Goal: Information Seeking & Learning: Learn about a topic

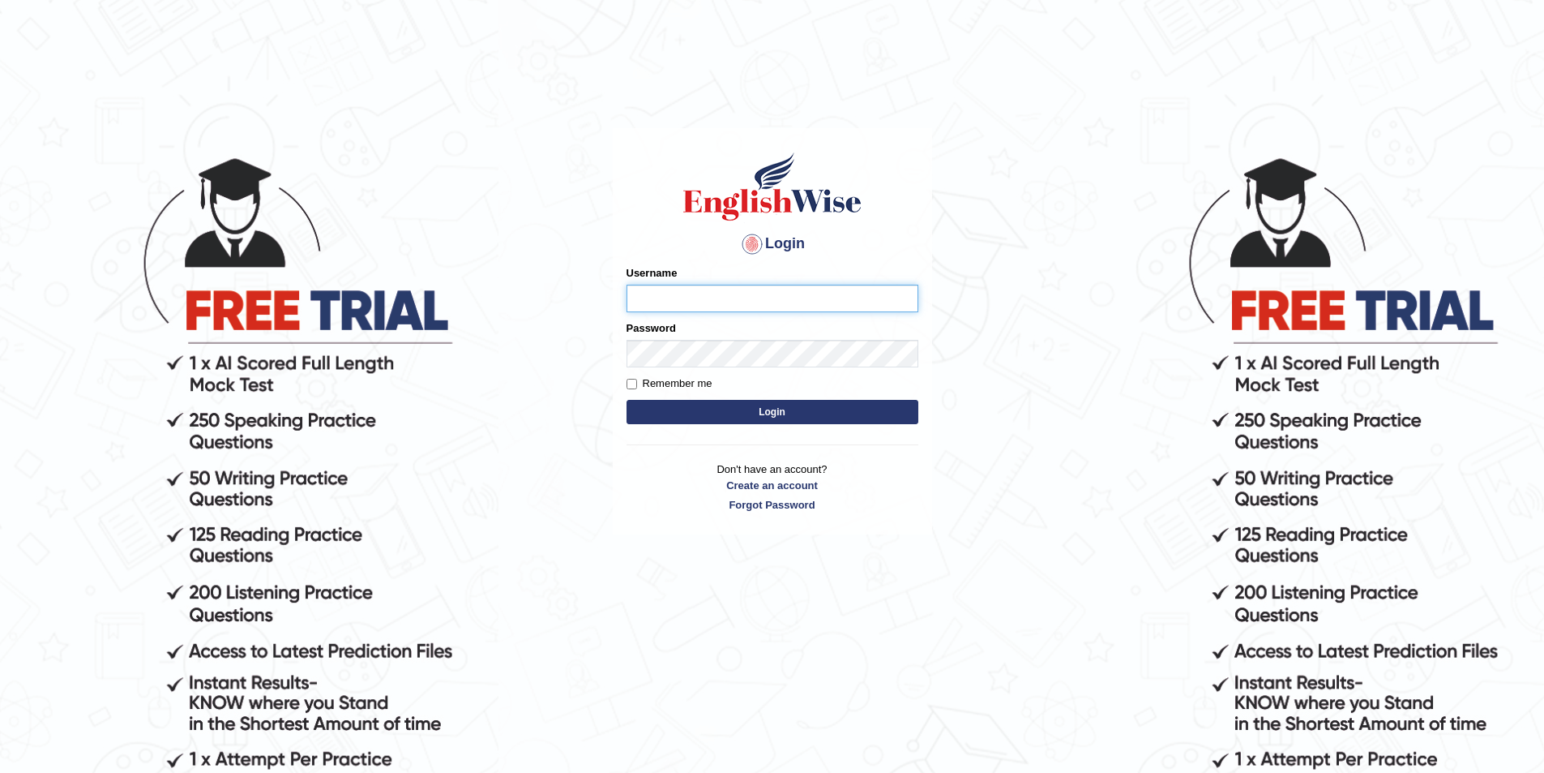
type input "juan_rs"
click at [810, 417] on button "Login" at bounding box center [773, 412] width 292 height 24
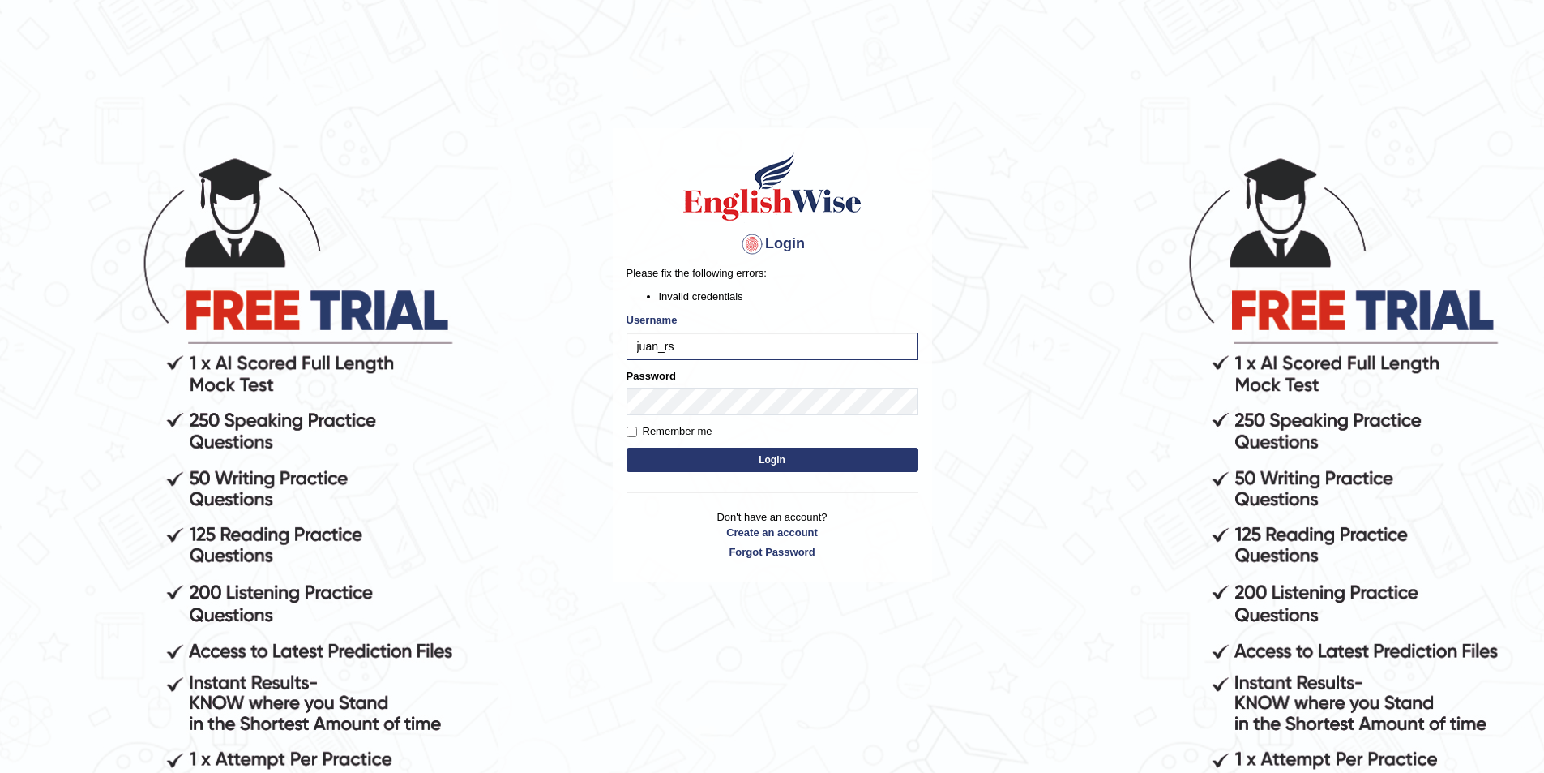
click at [657, 432] on label "Remember me" at bounding box center [670, 431] width 86 height 16
click at [637, 432] on input "Remember me" at bounding box center [632, 431] width 11 height 11
checkbox input "true"
click at [666, 450] on button "Login" at bounding box center [773, 459] width 292 height 24
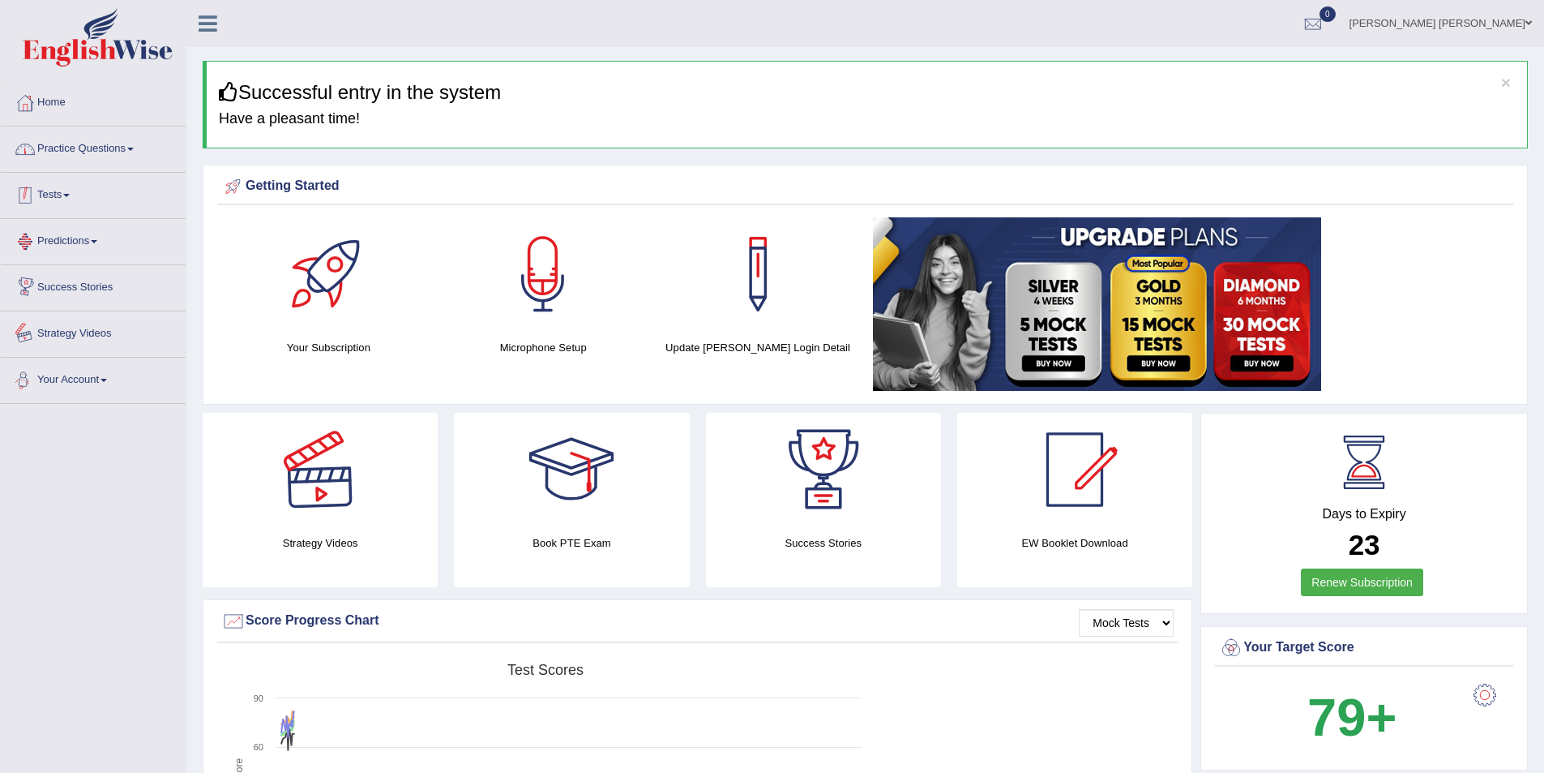
drag, startPoint x: 126, startPoint y: 152, endPoint x: 104, endPoint y: 165, distance: 25.0
click at [123, 150] on link "Practice Questions" at bounding box center [93, 146] width 185 height 41
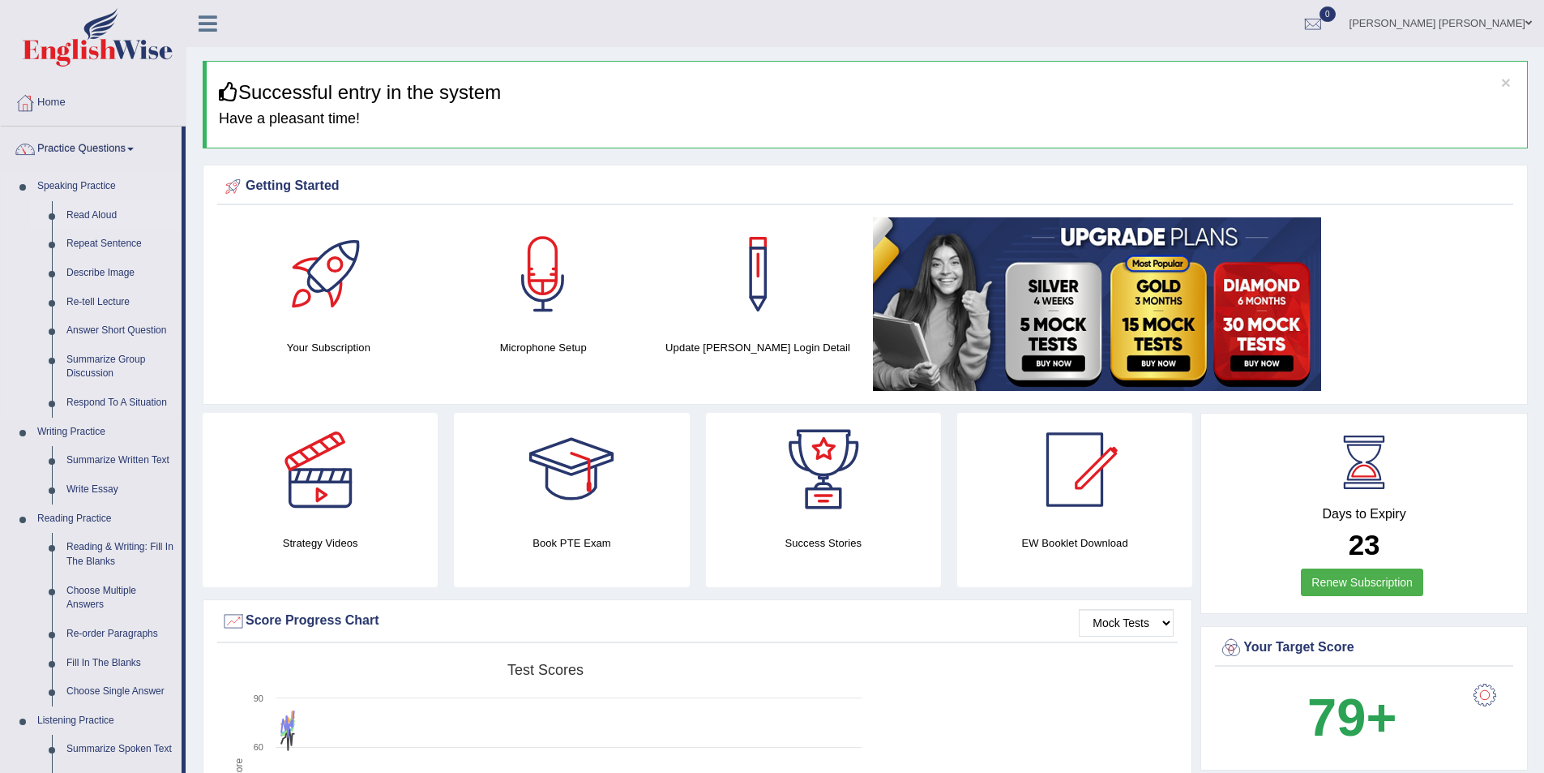
click at [96, 209] on link "Read Aloud" at bounding box center [120, 215] width 122 height 29
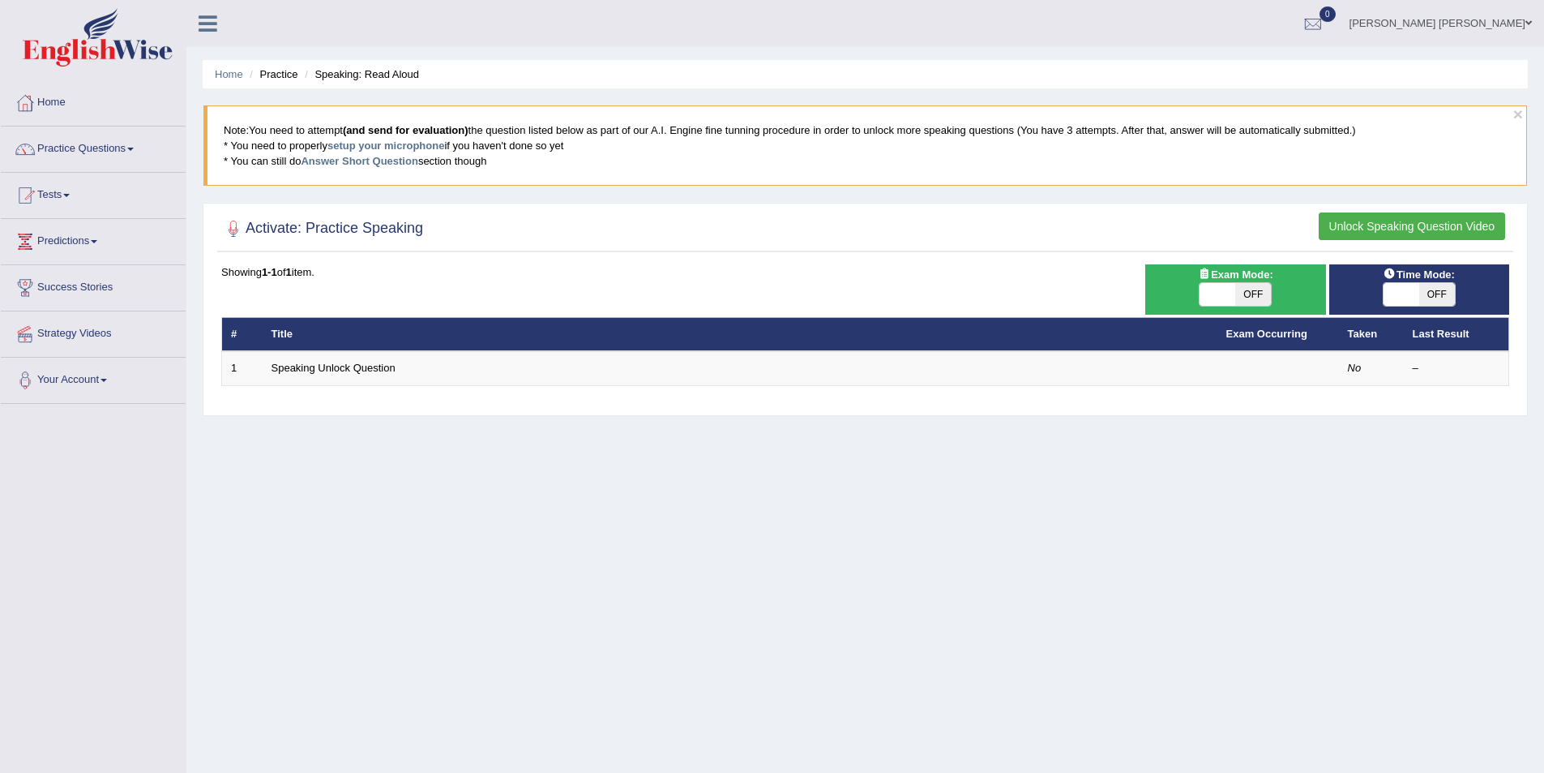
click at [1201, 273] on icon at bounding box center [1204, 273] width 13 height 11
click at [1217, 288] on span at bounding box center [1218, 294] width 36 height 23
checkbox input "true"
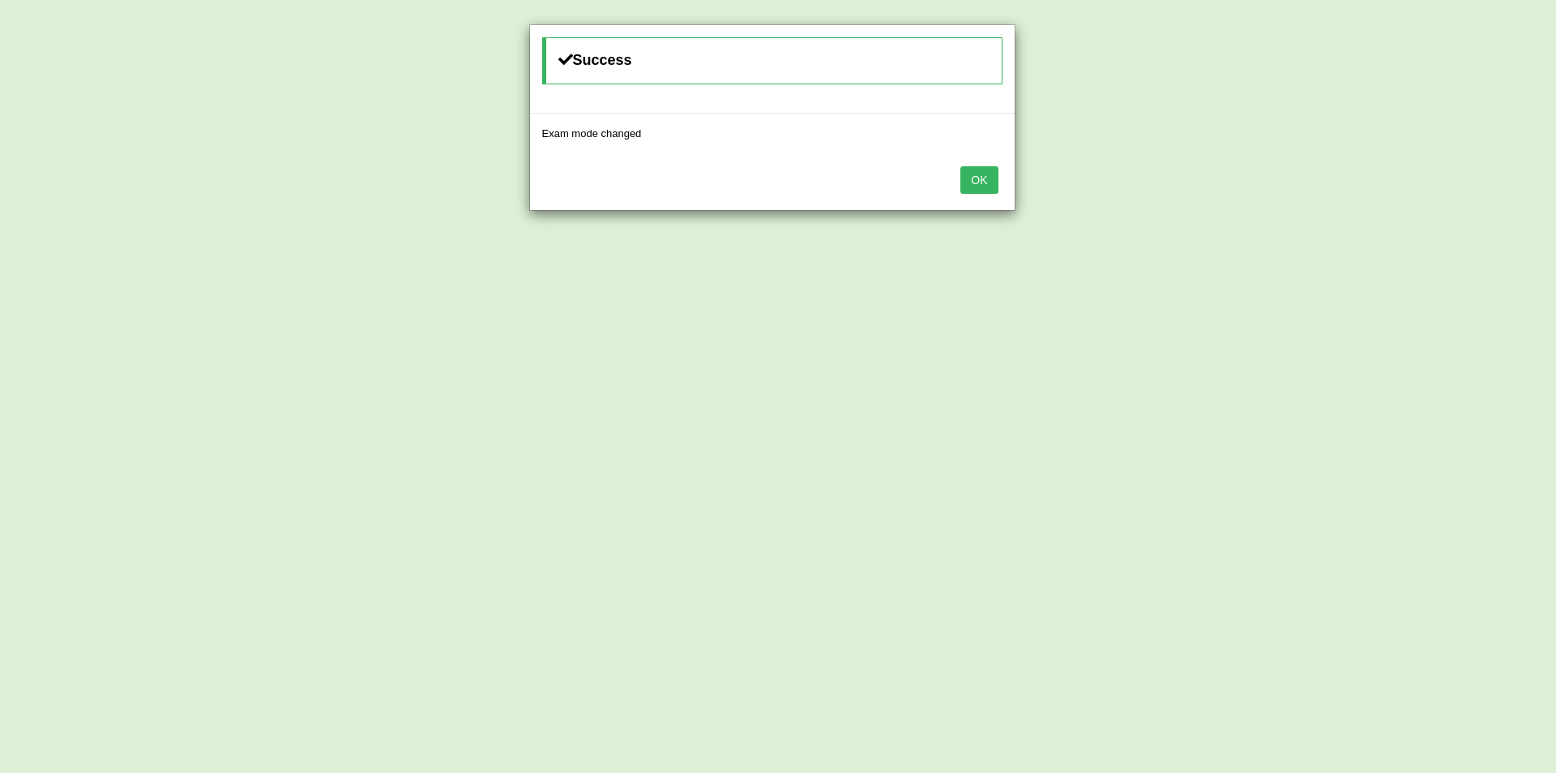
click at [981, 178] on button "OK" at bounding box center [979, 180] width 37 height 28
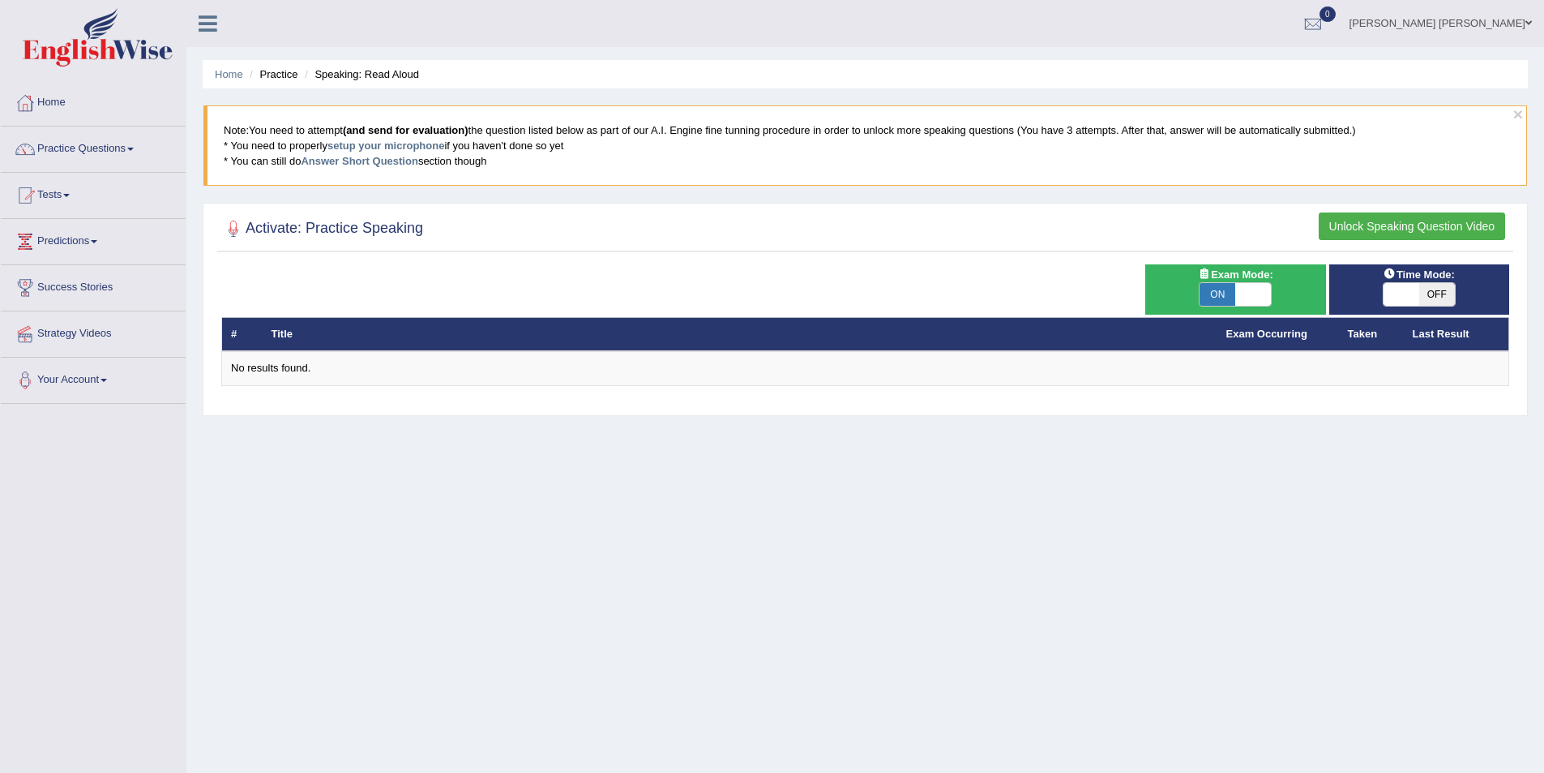
click at [1419, 234] on button "Unlock Speaking Question Video" at bounding box center [1412, 226] width 186 height 28
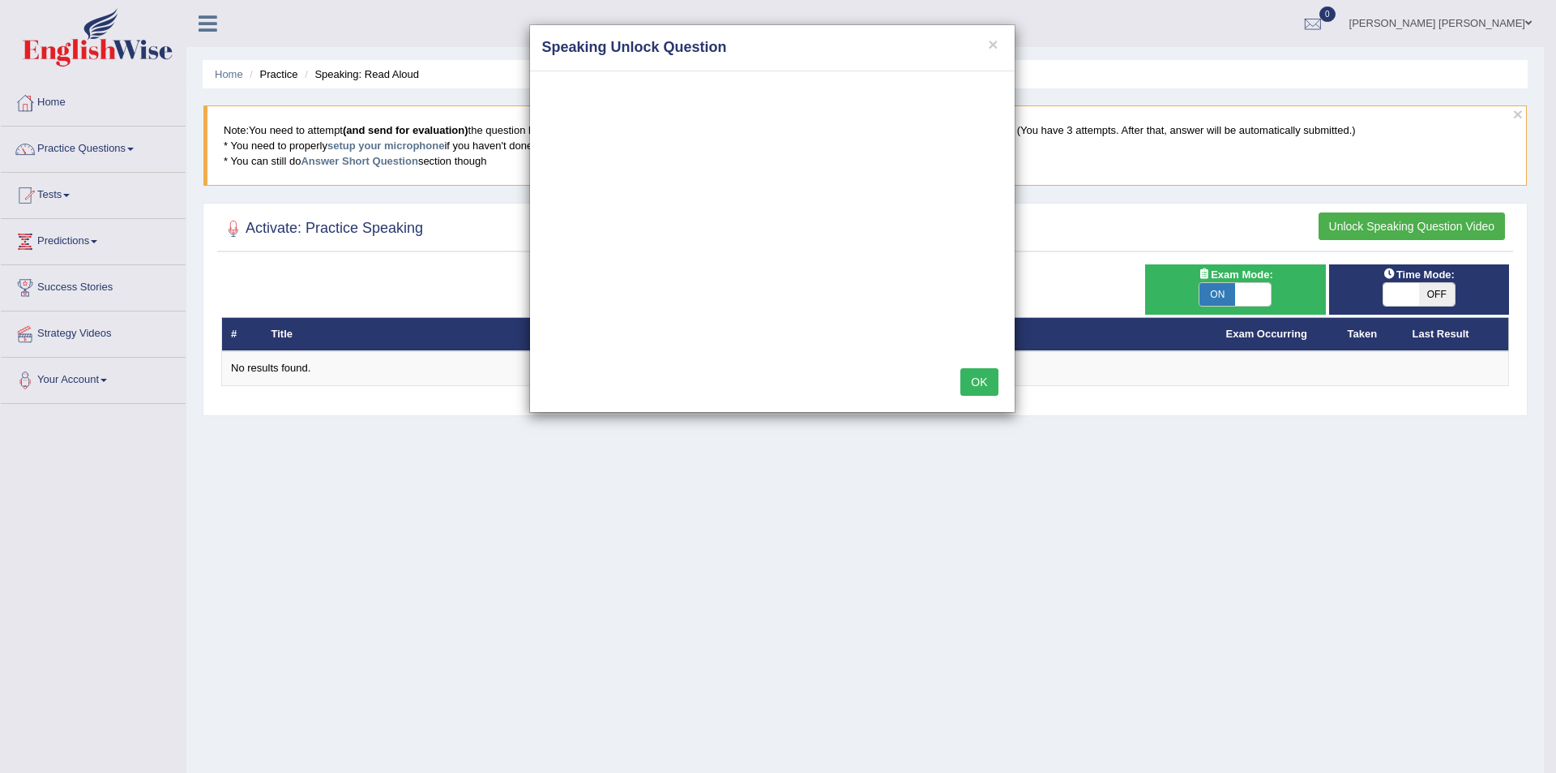
click at [974, 381] on button "OK" at bounding box center [979, 382] width 37 height 28
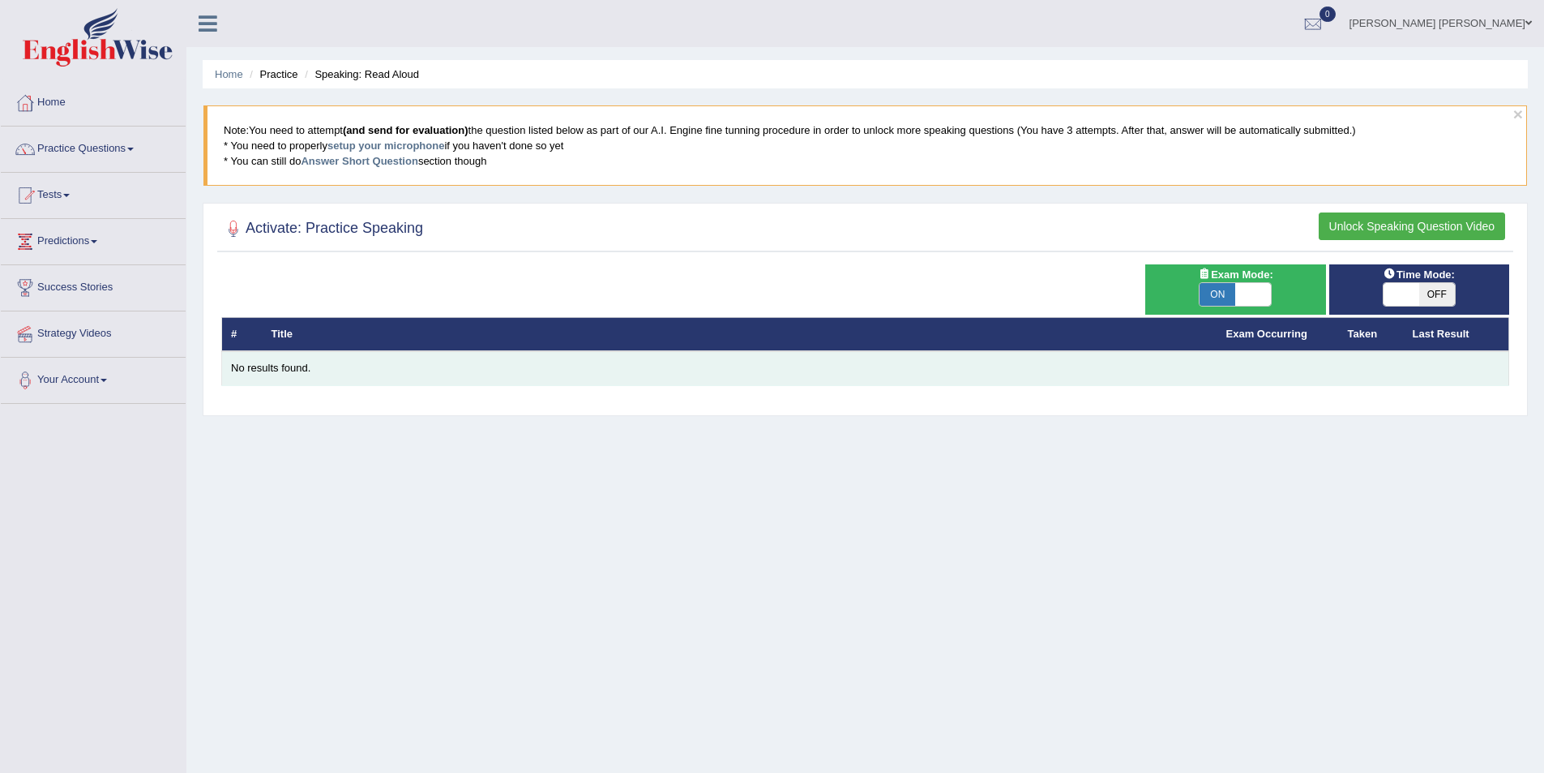
click at [345, 367] on div "No results found." at bounding box center [865, 368] width 1269 height 15
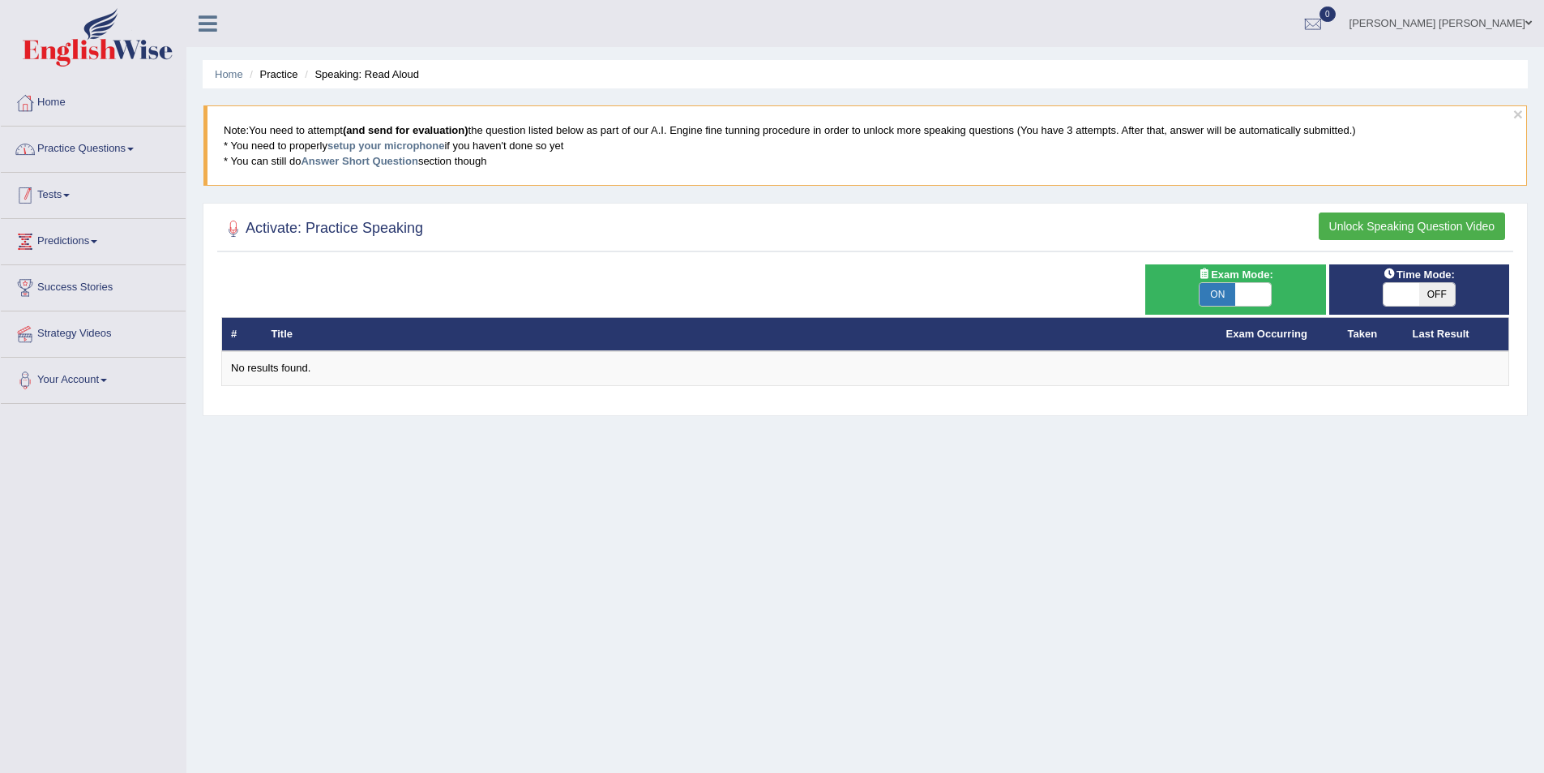
click at [138, 153] on link "Practice Questions" at bounding box center [93, 146] width 185 height 41
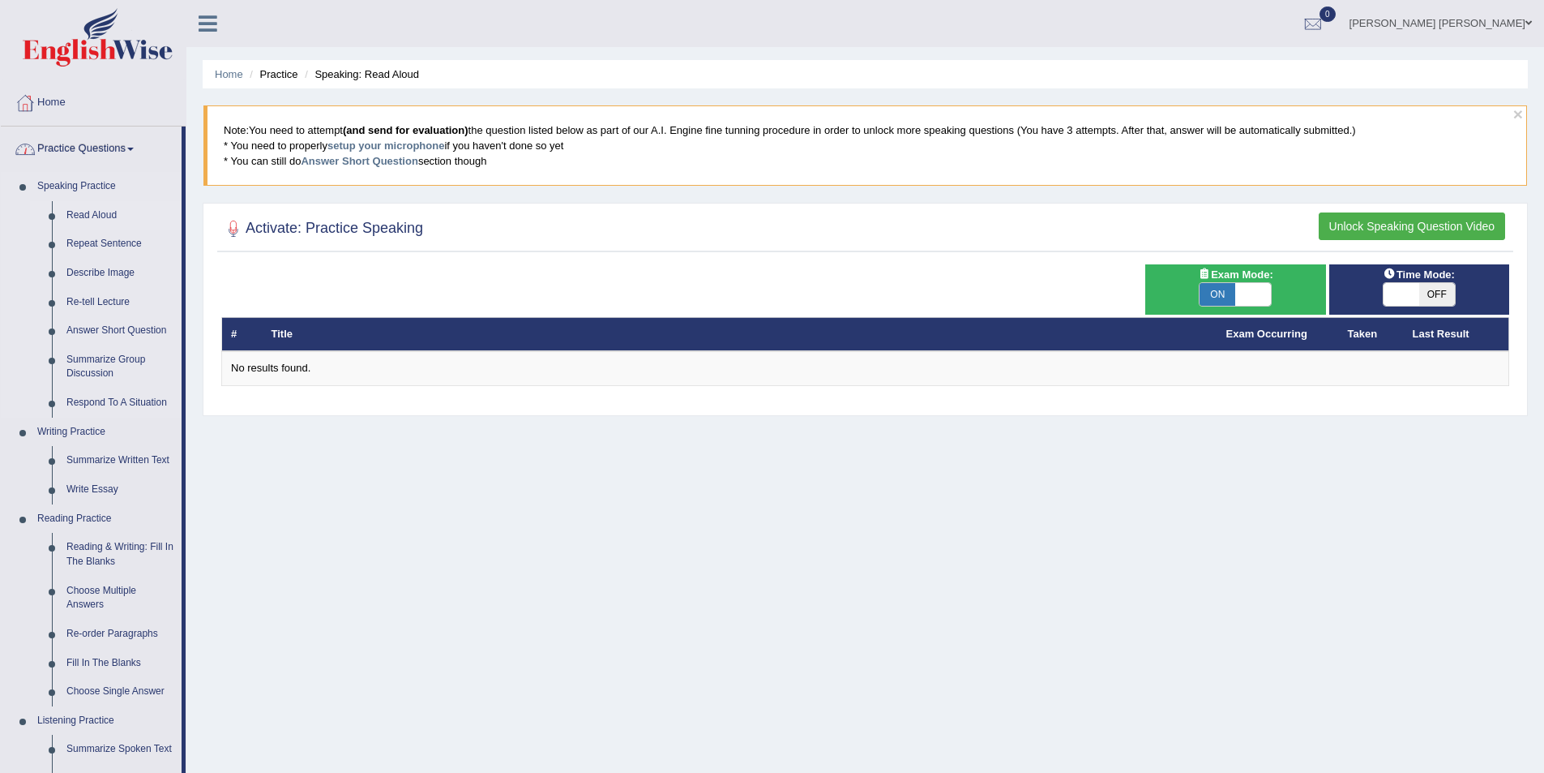
click at [103, 207] on link "Read Aloud" at bounding box center [120, 215] width 122 height 29
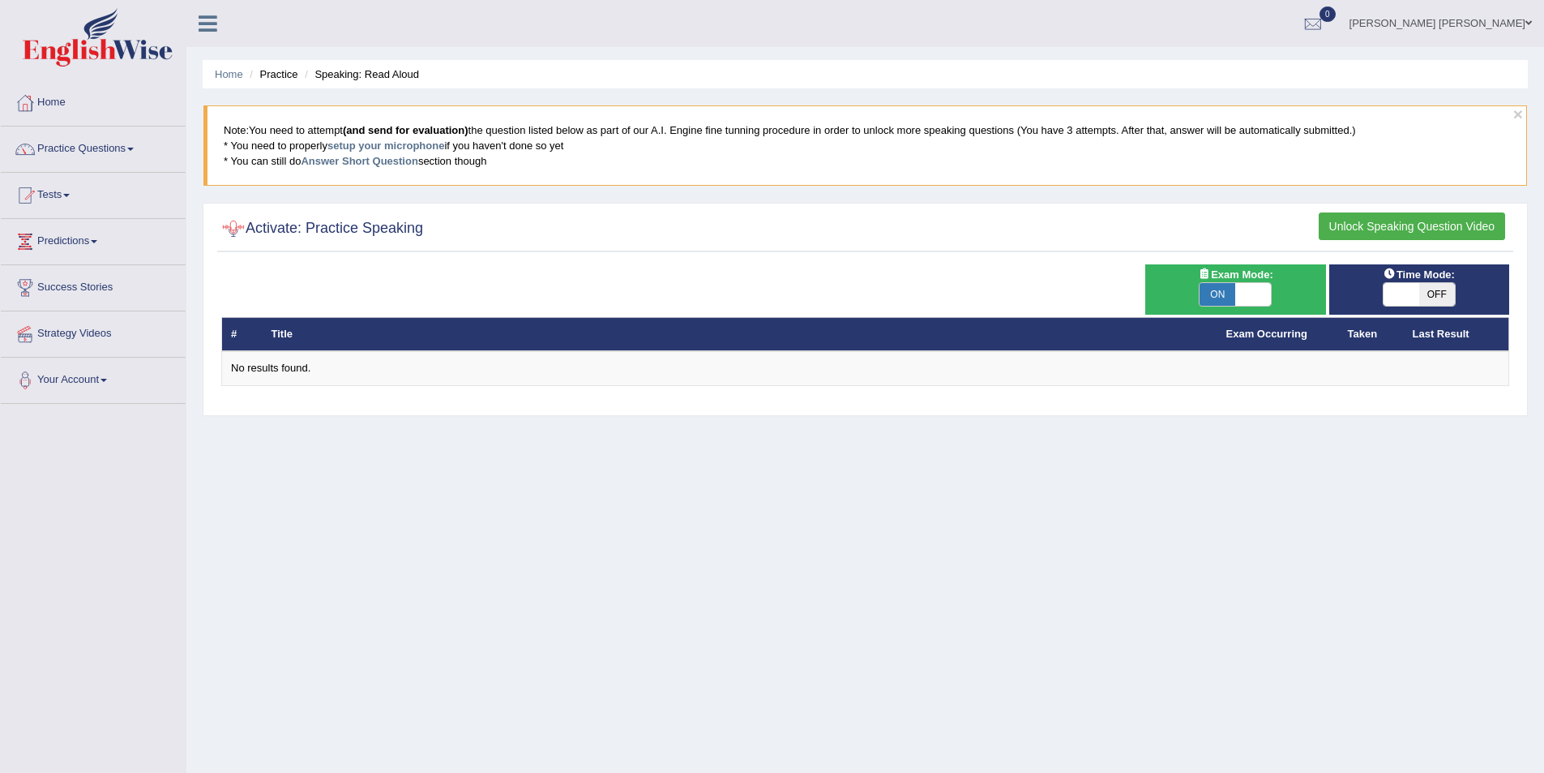
click at [1240, 283] on span at bounding box center [1253, 294] width 36 height 23
checkbox input "false"
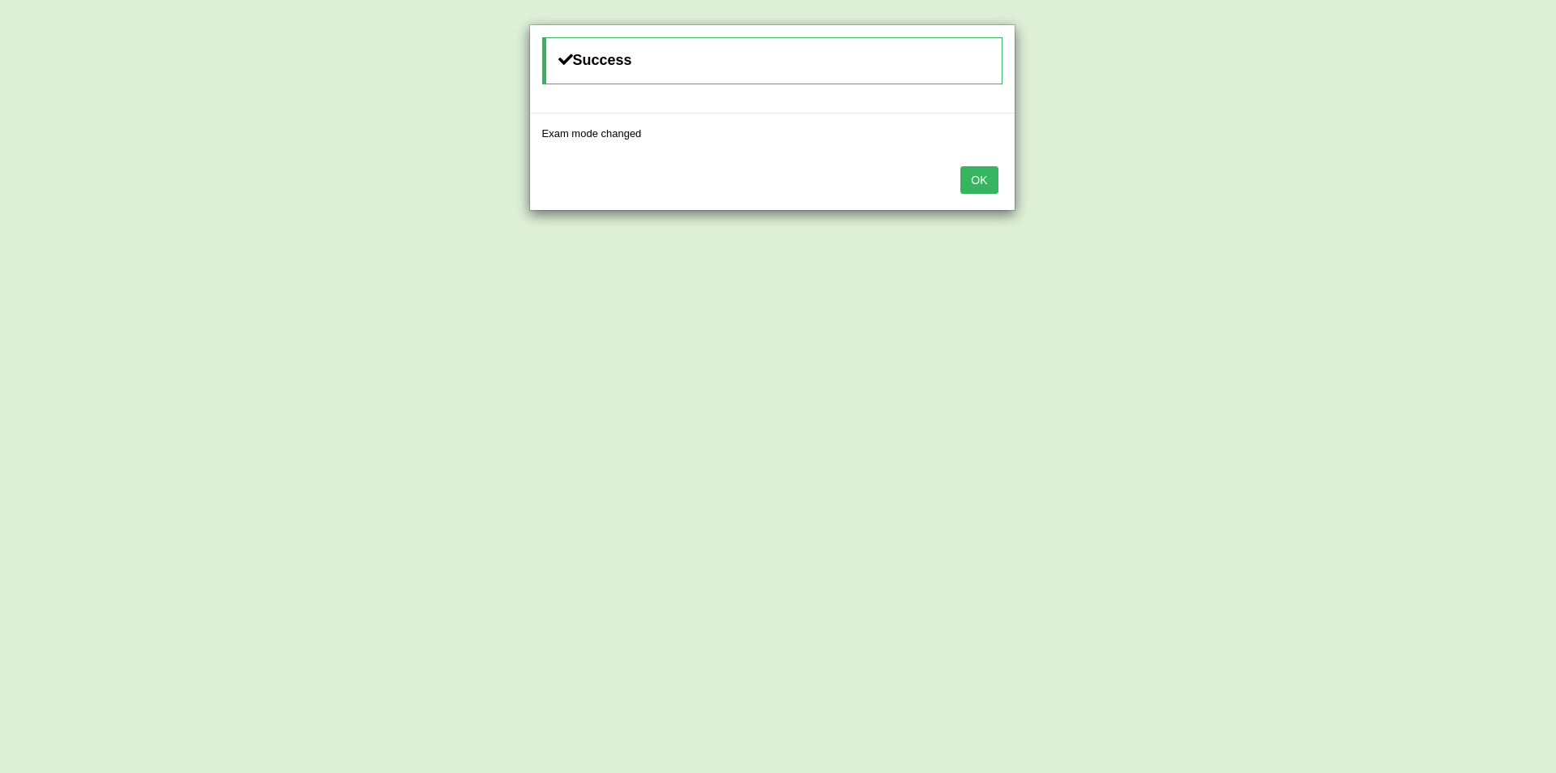
click at [982, 182] on button "OK" at bounding box center [979, 180] width 37 height 28
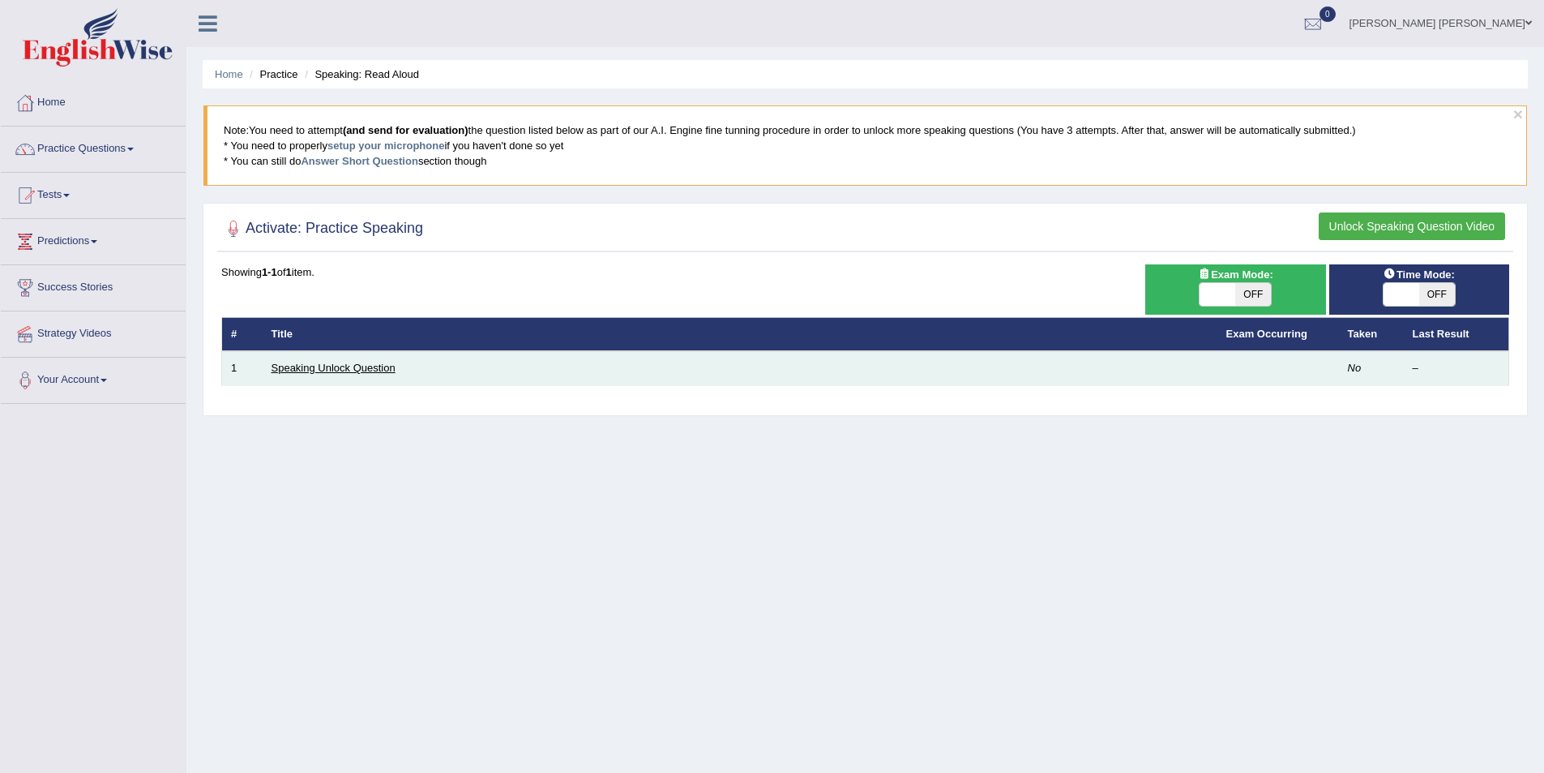
click at [325, 368] on link "Speaking Unlock Question" at bounding box center [334, 368] width 124 height 12
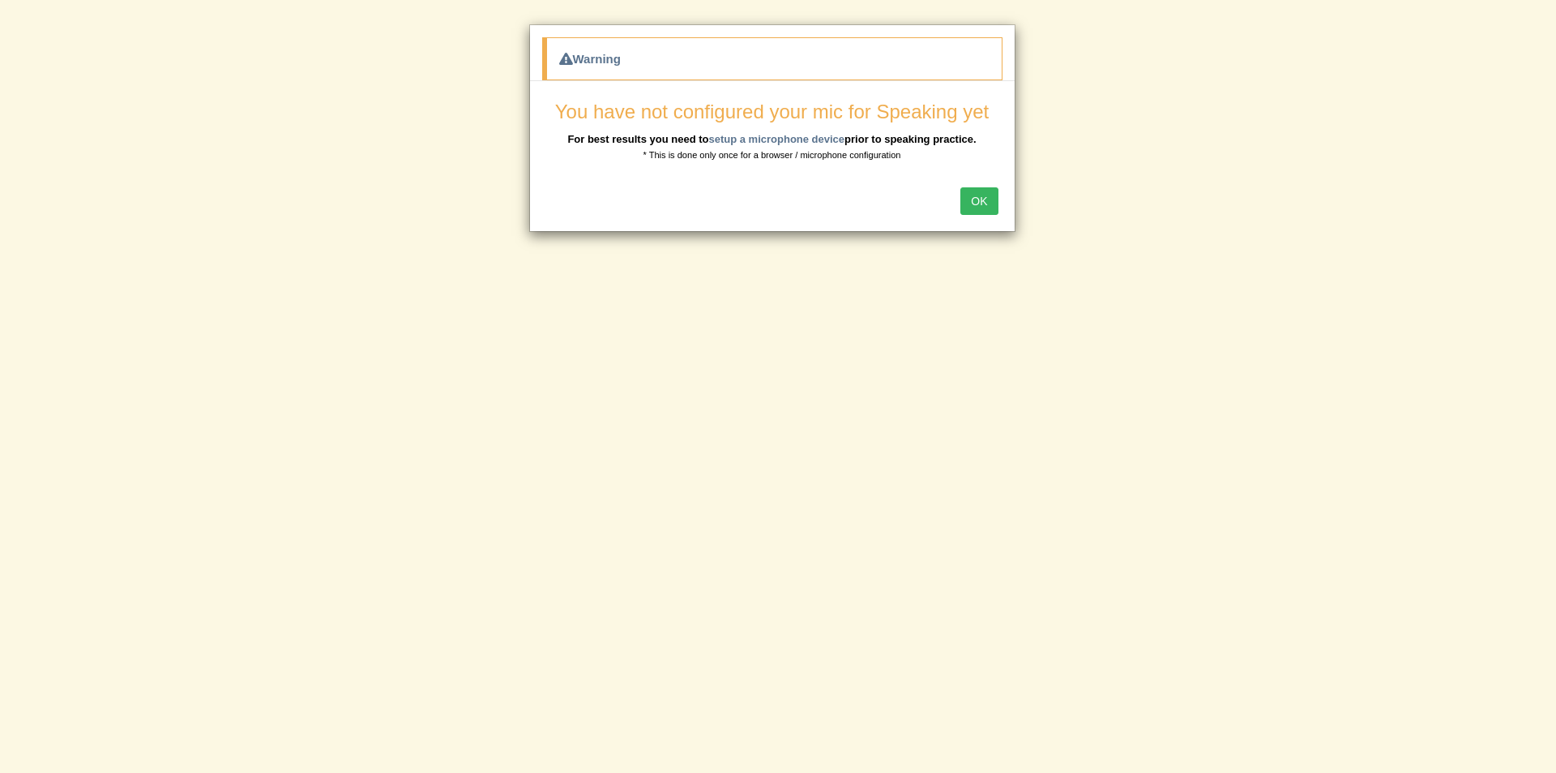
click at [971, 195] on button "OK" at bounding box center [979, 201] width 37 height 28
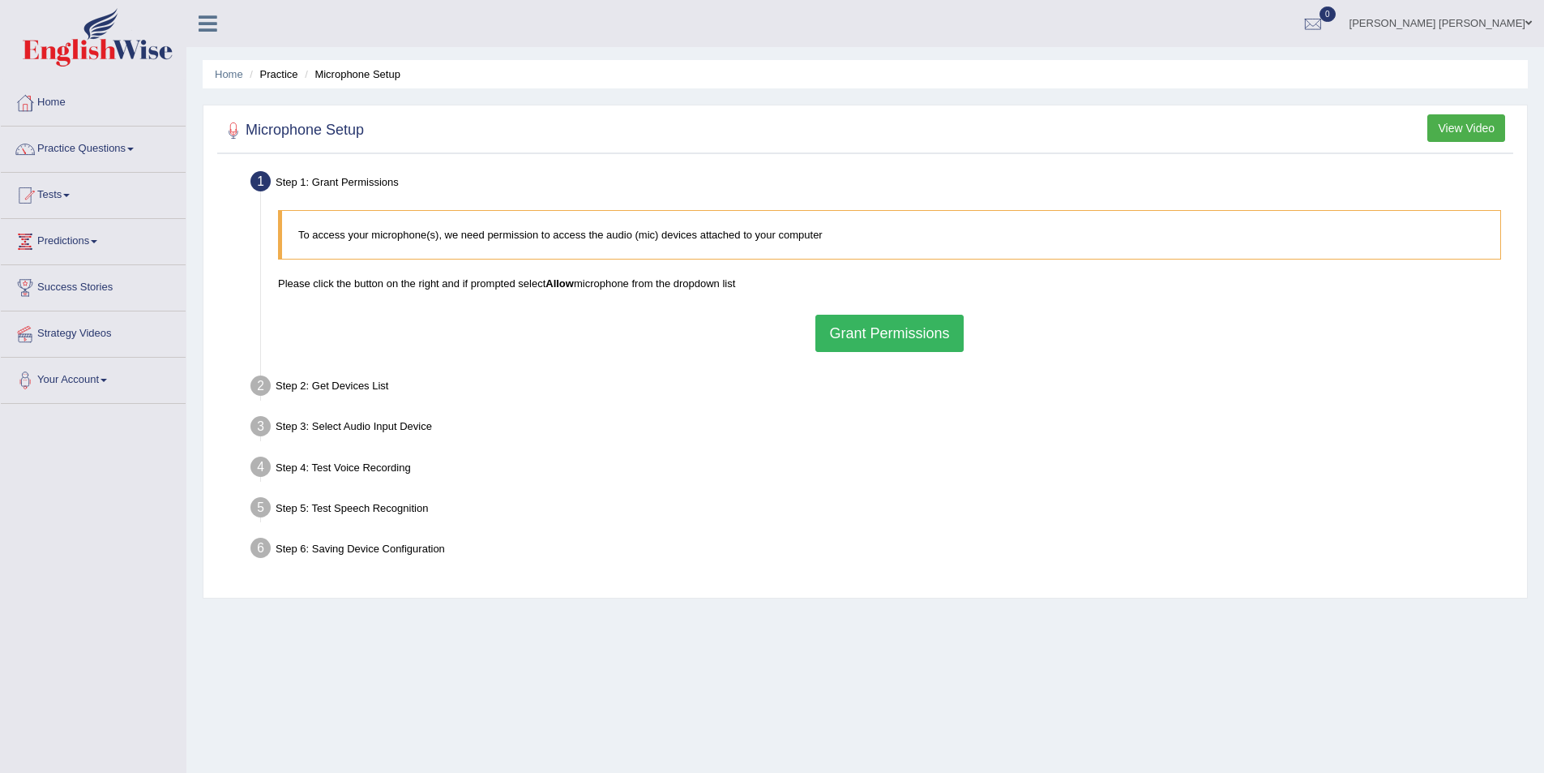
click at [836, 329] on button "Grant Permissions" at bounding box center [890, 333] width 148 height 37
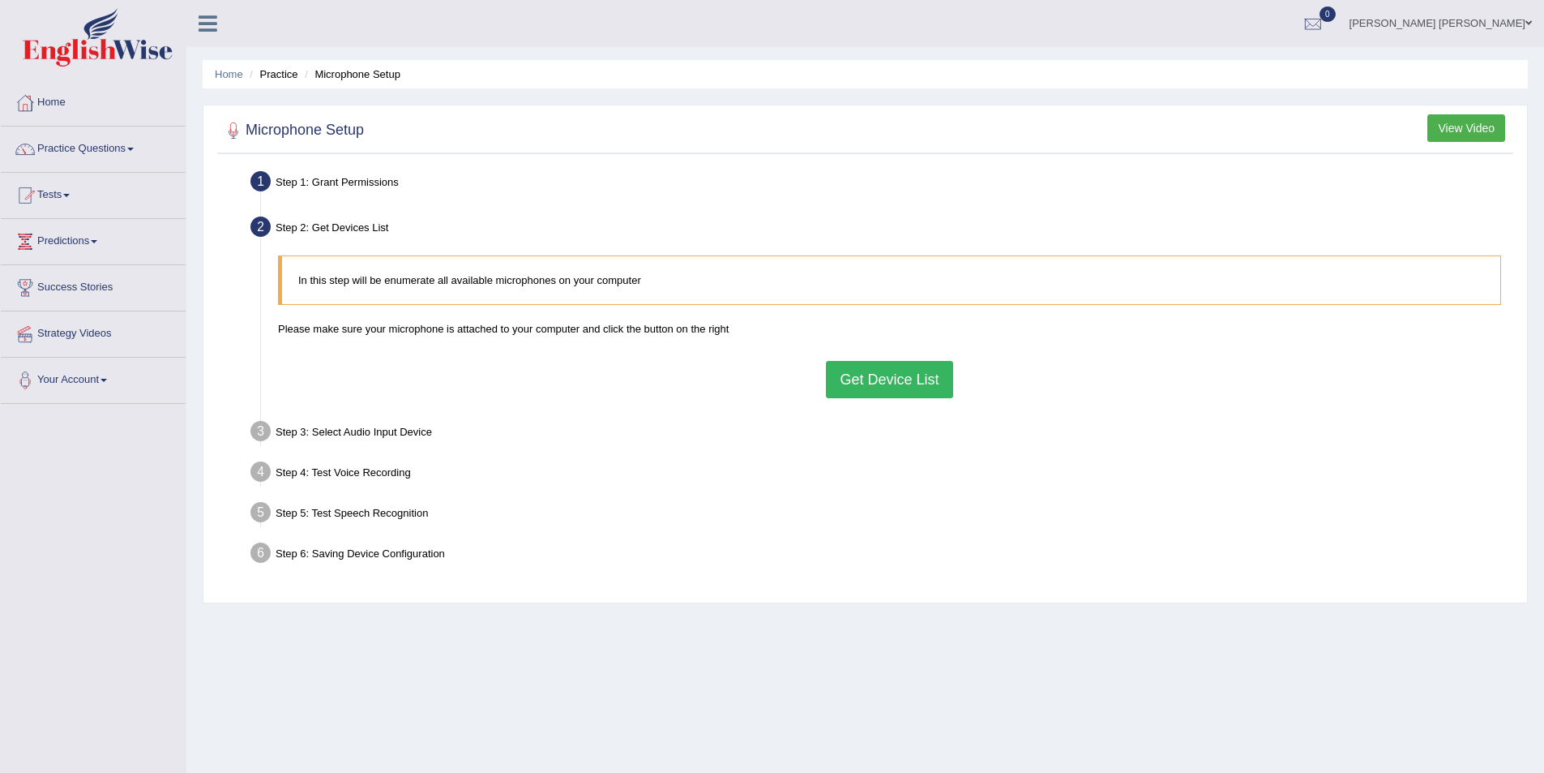
click at [923, 378] on button "Get Device List" at bounding box center [889, 379] width 126 height 37
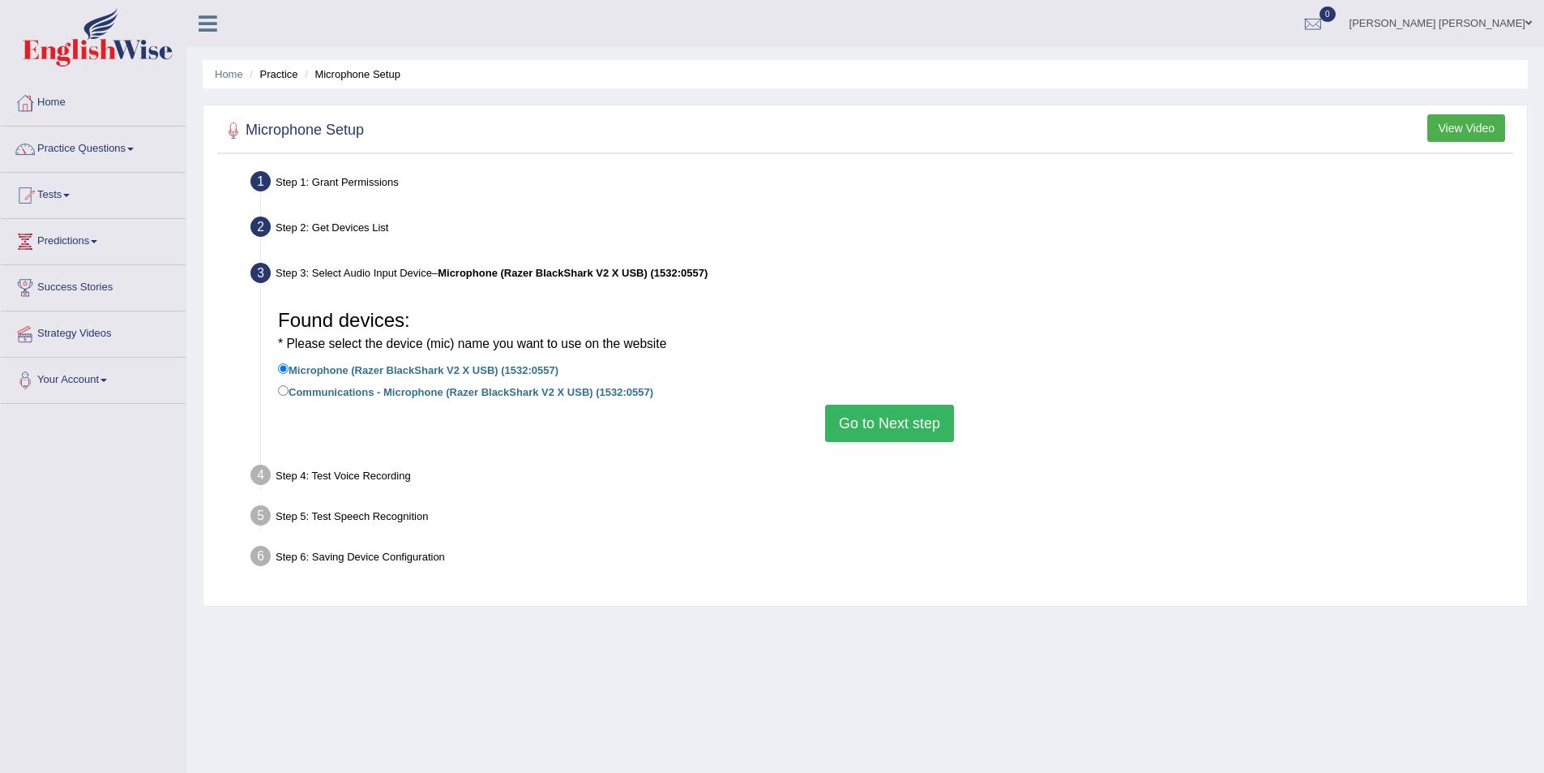
click at [867, 421] on button "Go to Next step" at bounding box center [889, 423] width 129 height 37
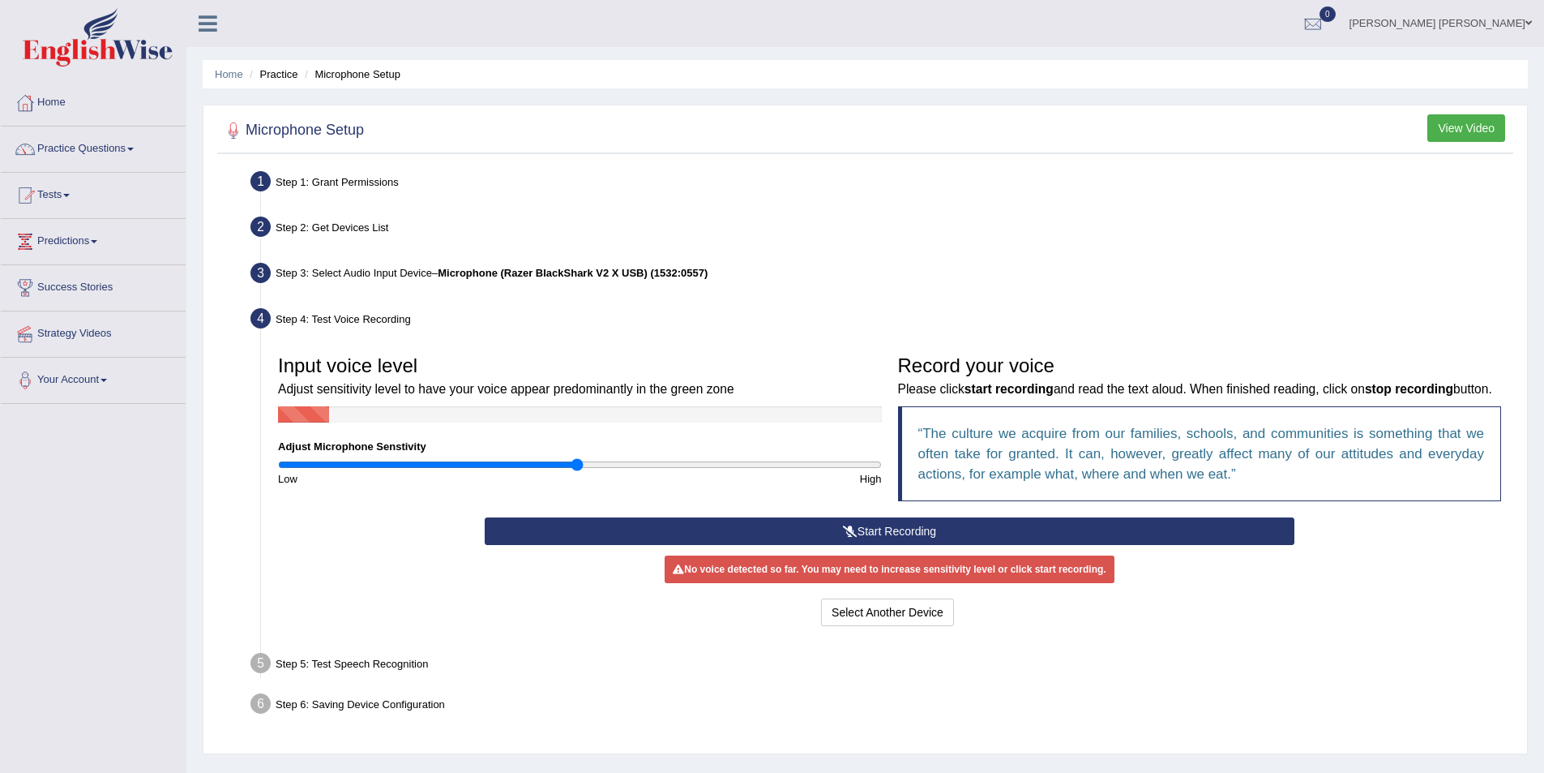
click at [971, 545] on button "Start Recording" at bounding box center [890, 531] width 810 height 28
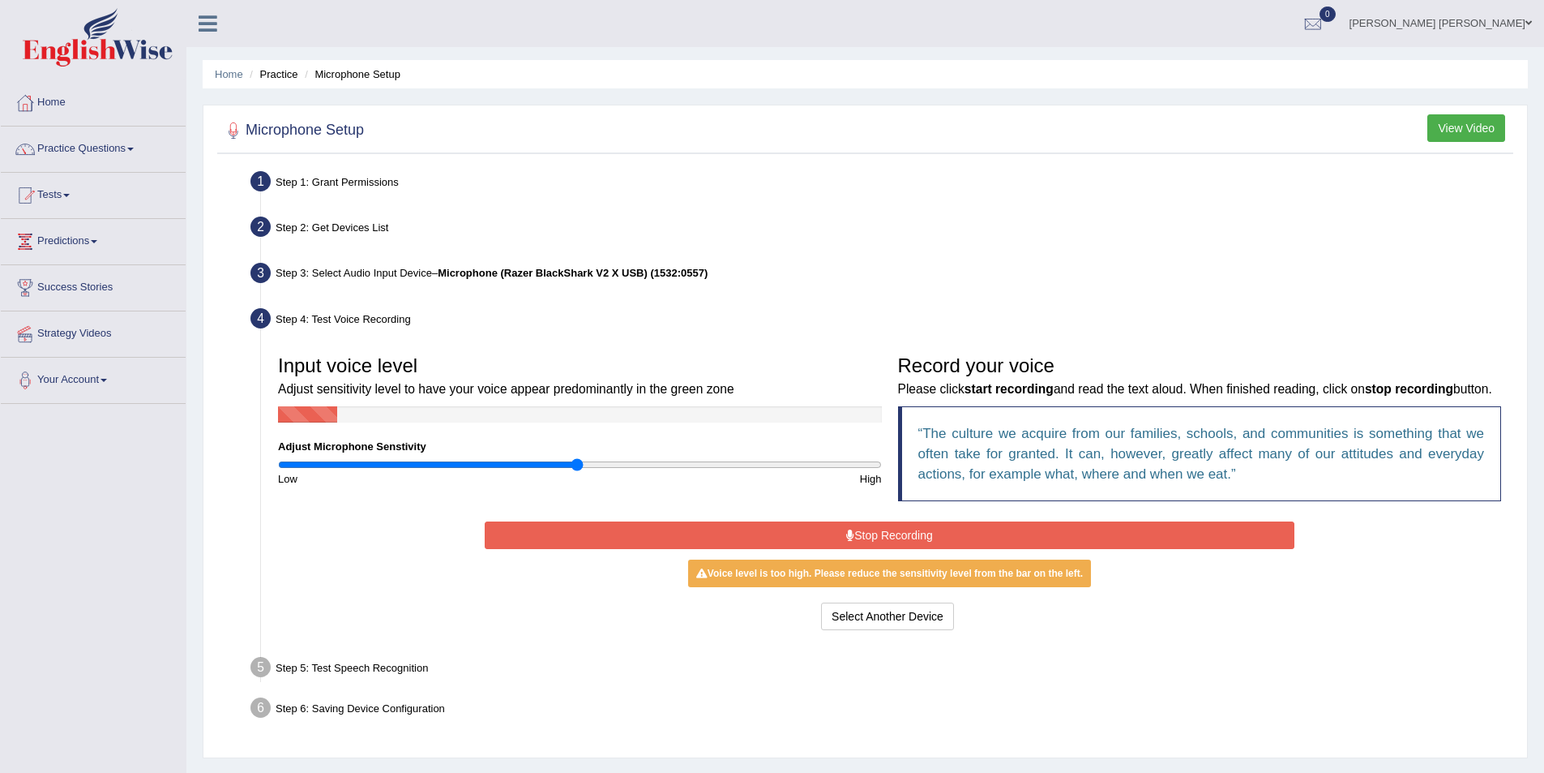
click at [977, 549] on button "Stop Recording" at bounding box center [890, 535] width 810 height 28
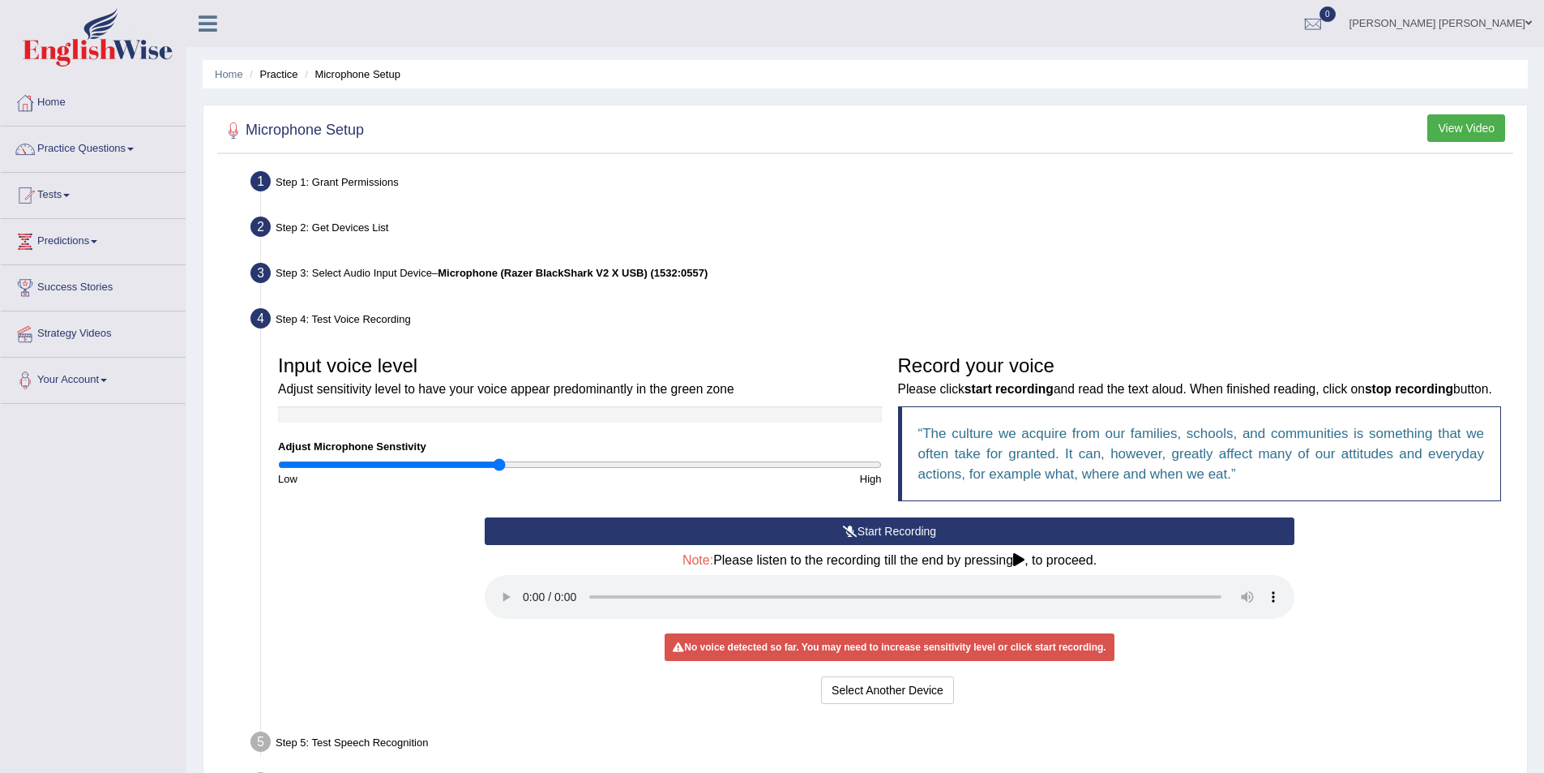
drag, startPoint x: 574, startPoint y: 463, endPoint x: 498, endPoint y: 464, distance: 76.2
type input "0.74"
click at [499, 465] on input "range" at bounding box center [580, 464] width 604 height 13
click at [862, 545] on button "Start Recording" at bounding box center [890, 531] width 810 height 28
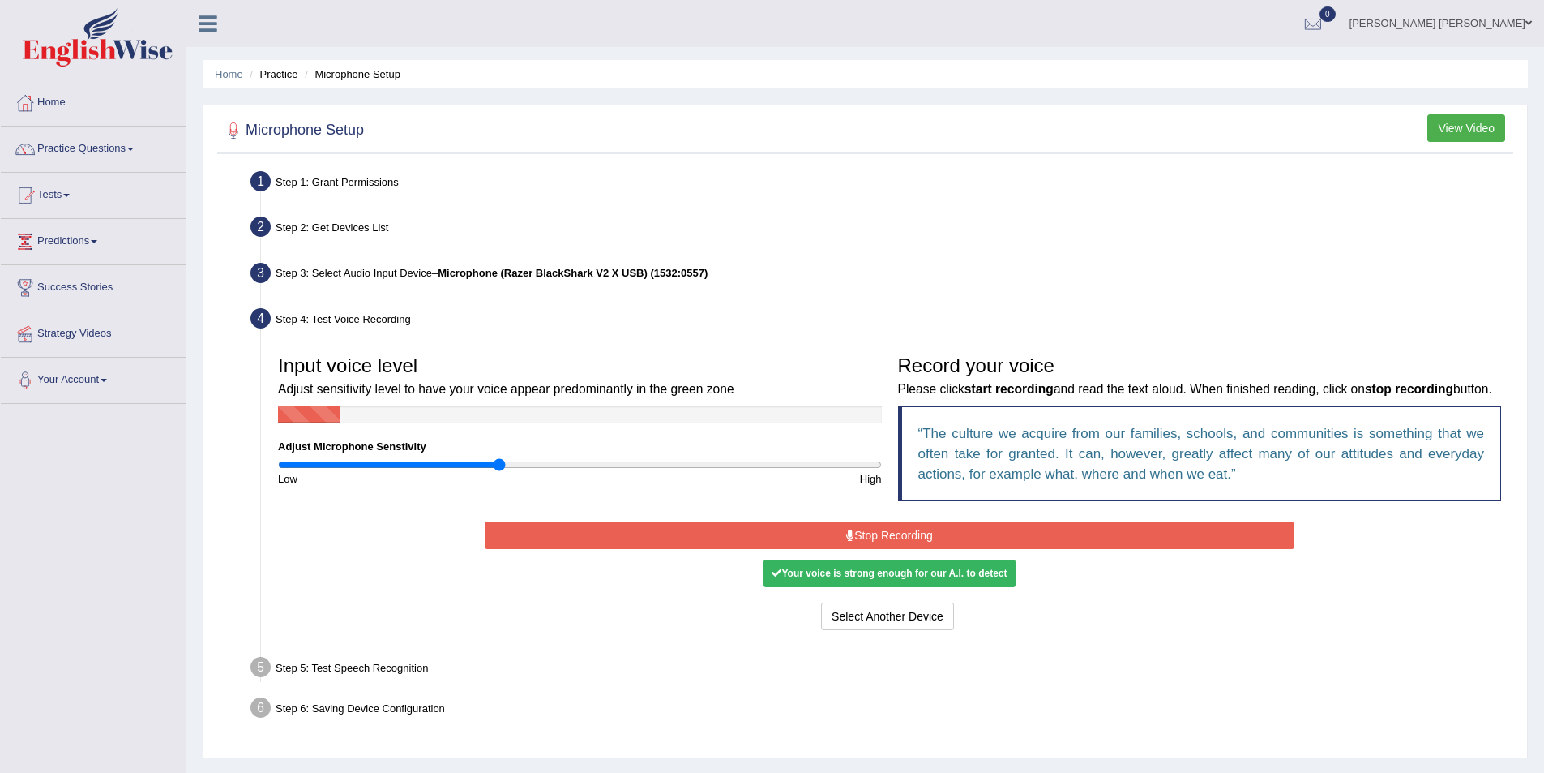
click at [855, 549] on button "Stop Recording" at bounding box center [890, 535] width 810 height 28
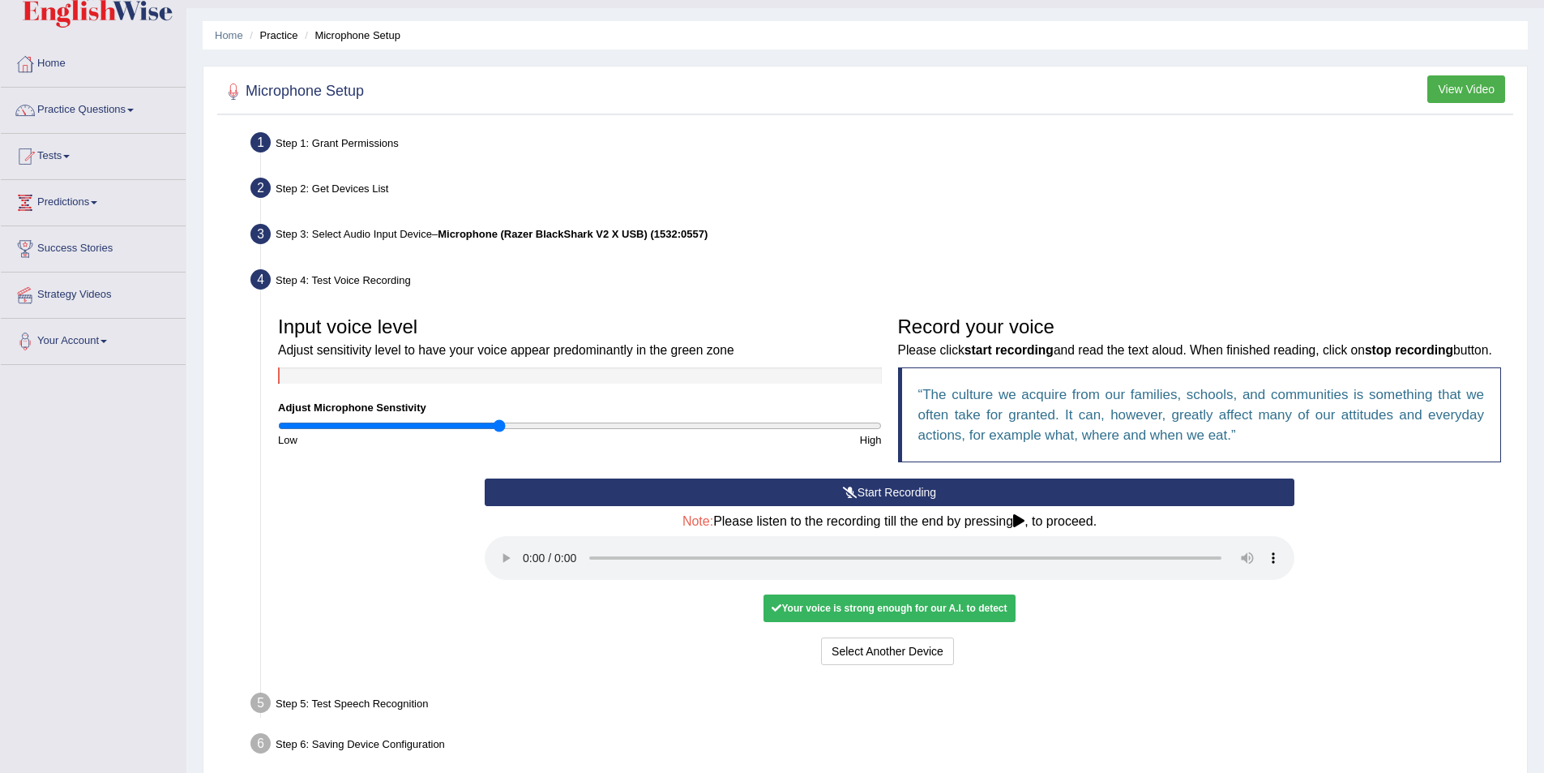
scroll to position [134, 0]
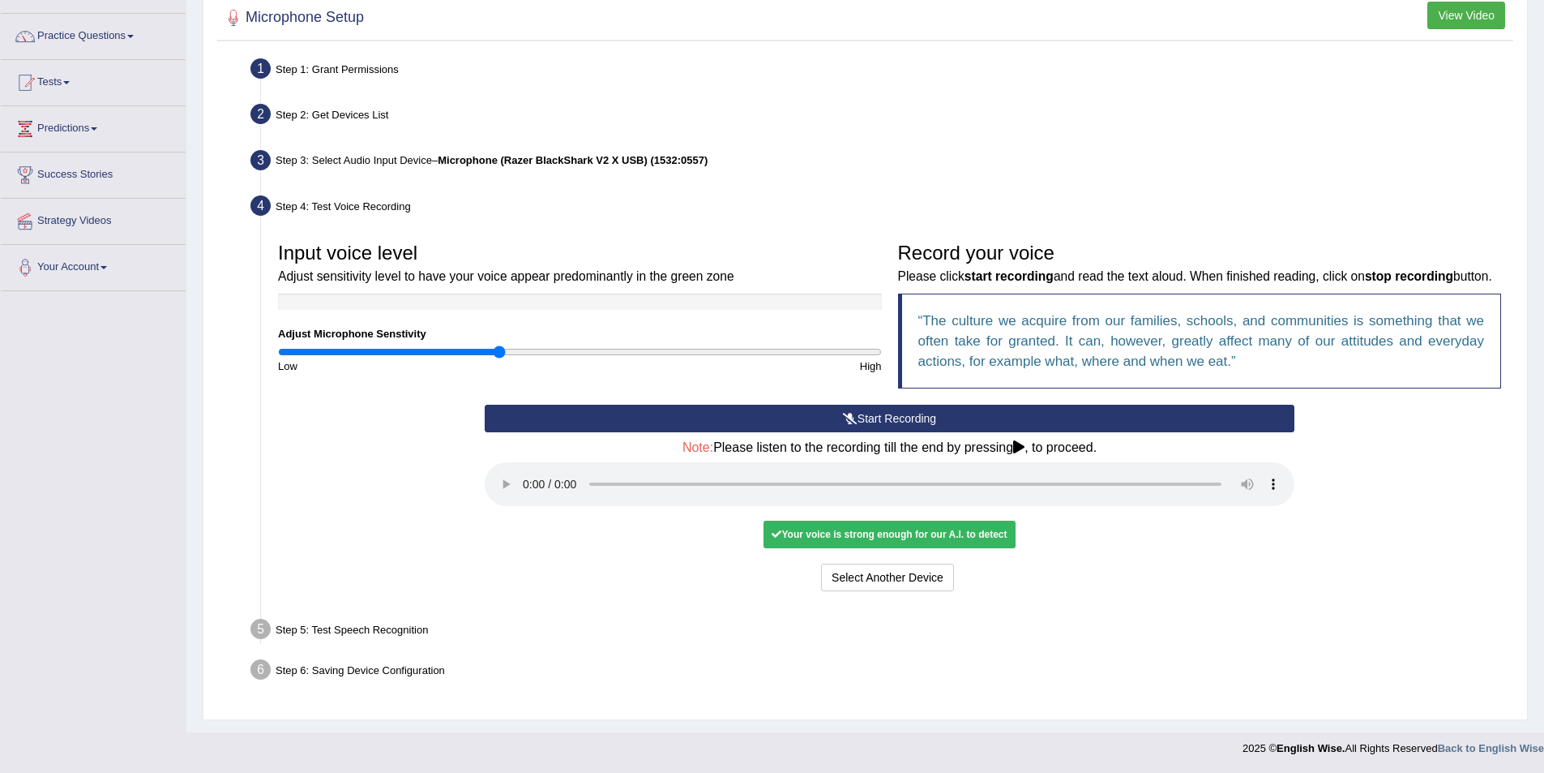
click at [336, 627] on div "Step 5: Test Speech Recognition" at bounding box center [881, 632] width 1277 height 36
click at [961, 588] on button "Voice is ok. Go to Next step" at bounding box center [957, 577] width 161 height 28
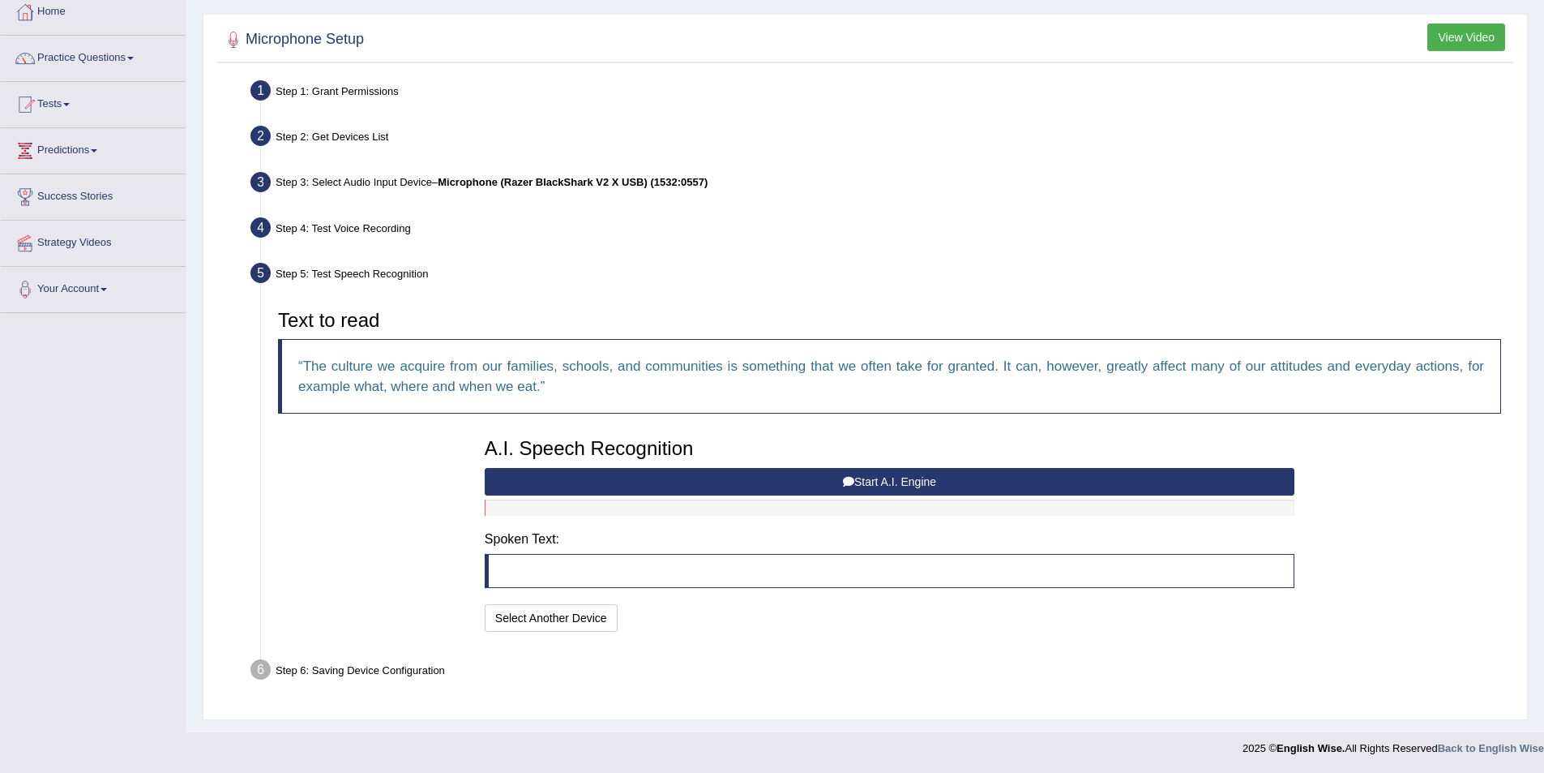
scroll to position [91, 0]
click at [944, 485] on button "Start A.I. Engine" at bounding box center [890, 482] width 810 height 28
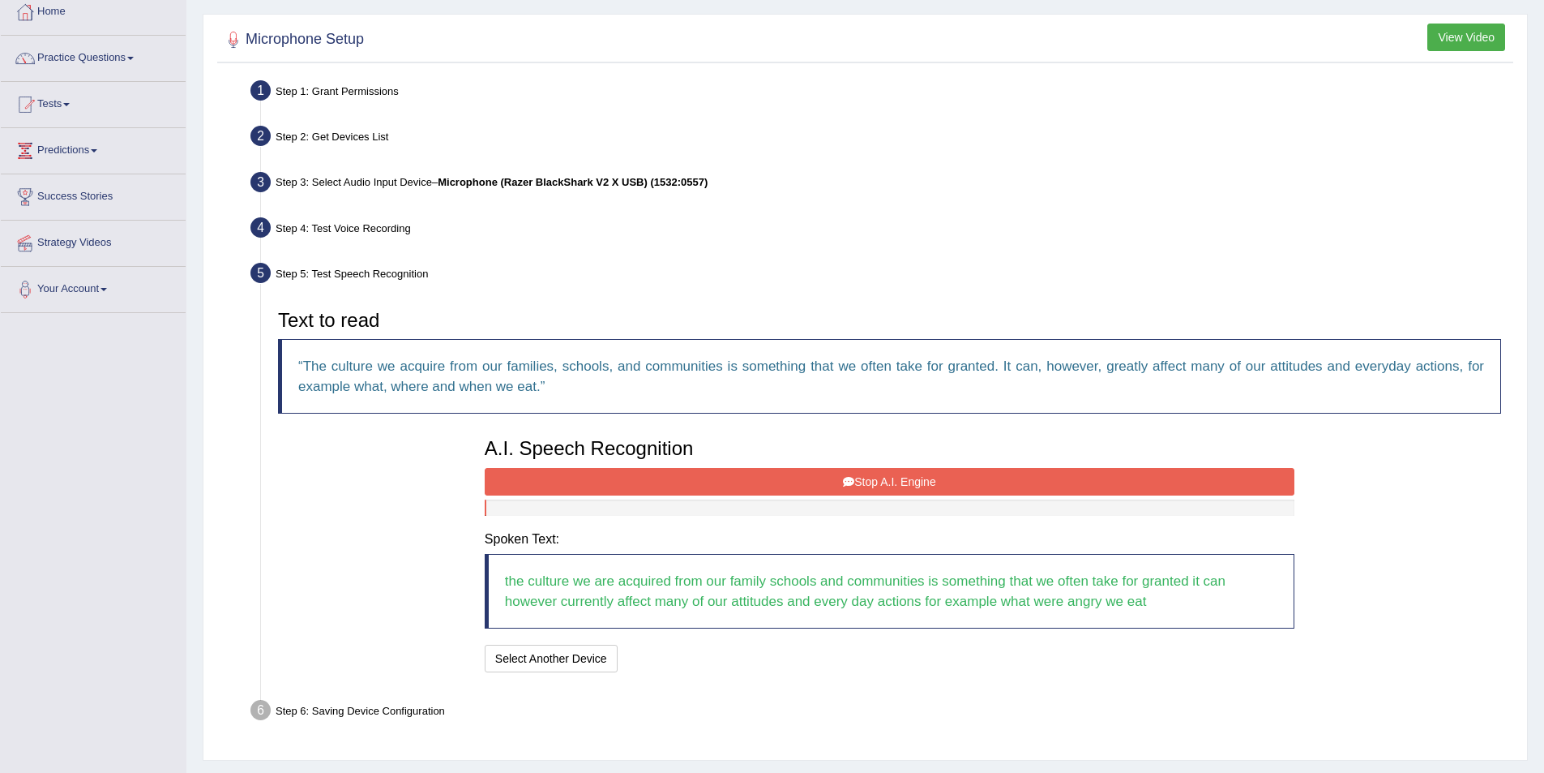
click at [940, 479] on button "Stop A.I. Engine" at bounding box center [890, 482] width 810 height 28
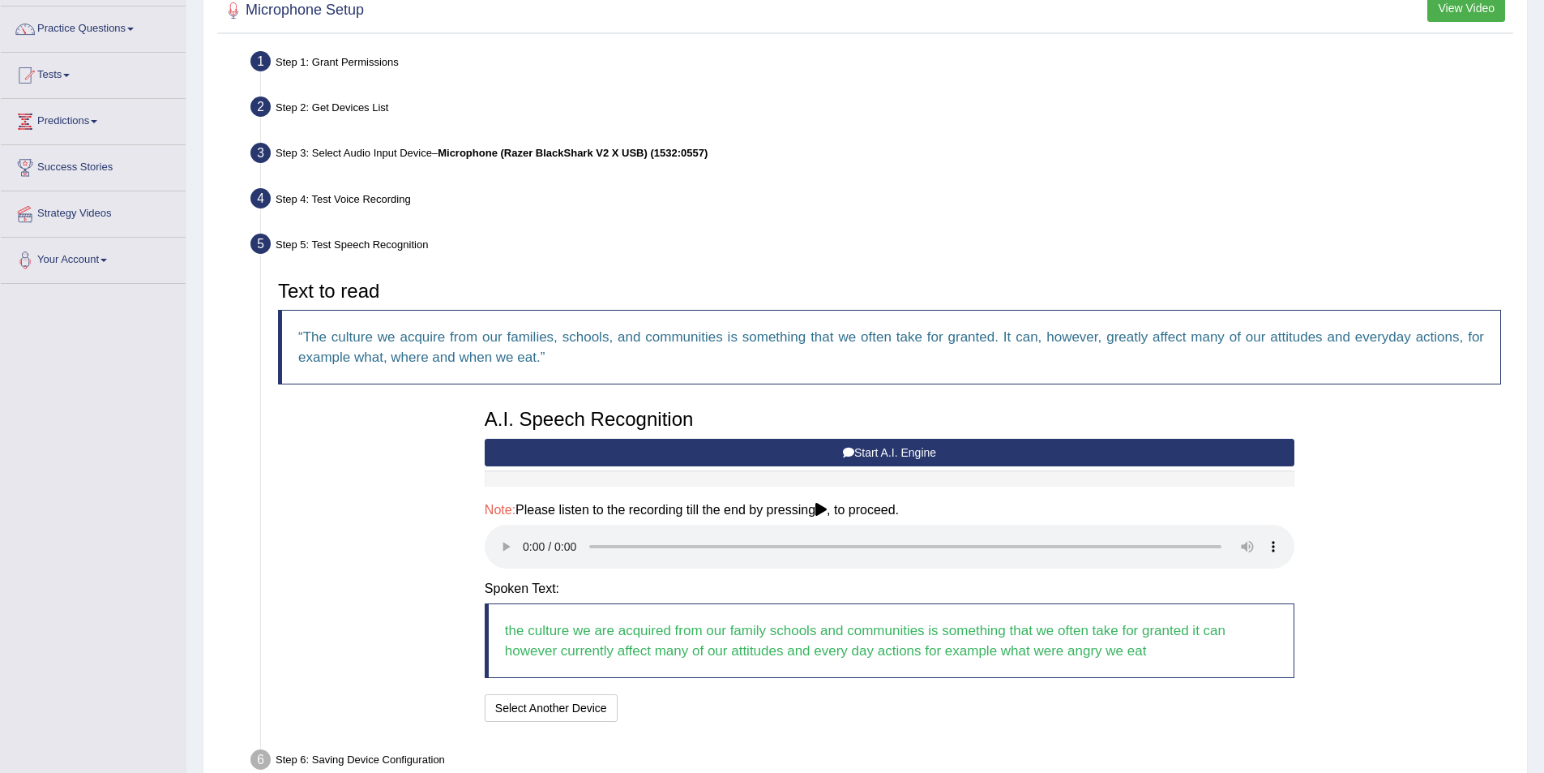
scroll to position [210, 0]
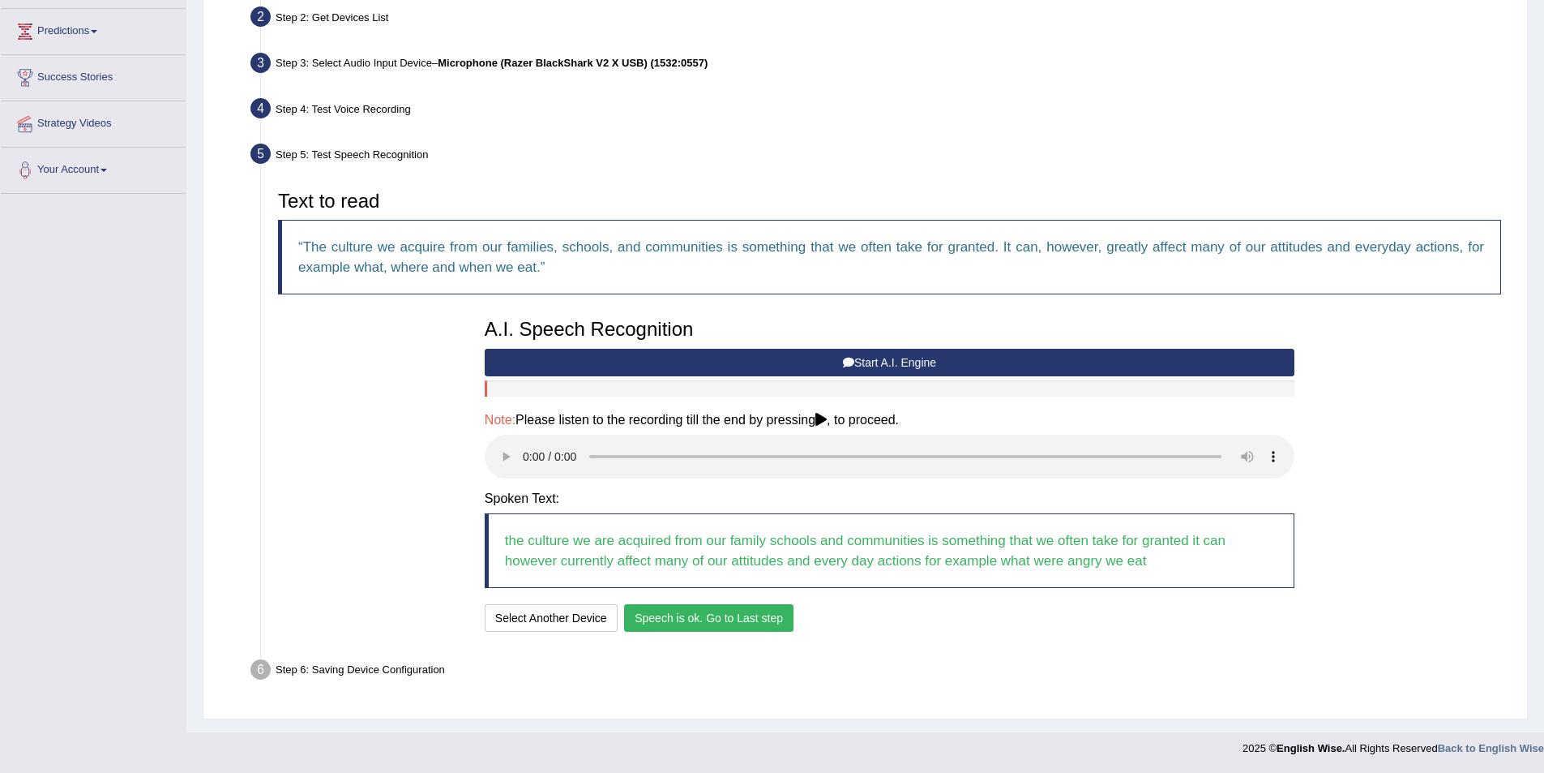
click at [768, 624] on button "Speech is ok. Go to Last step" at bounding box center [708, 618] width 169 height 28
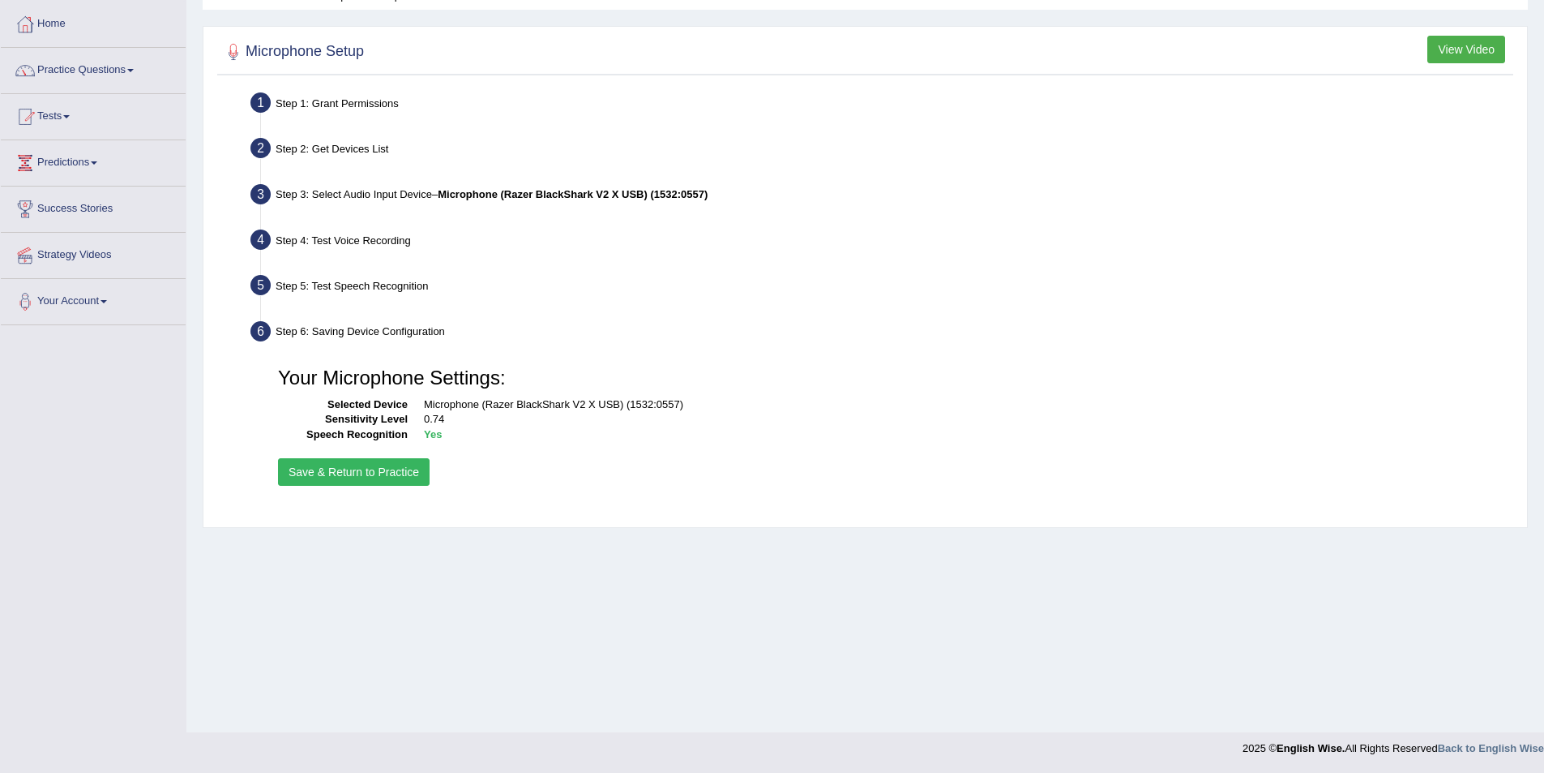
click at [349, 477] on button "Save & Return to Practice" at bounding box center [354, 472] width 152 height 28
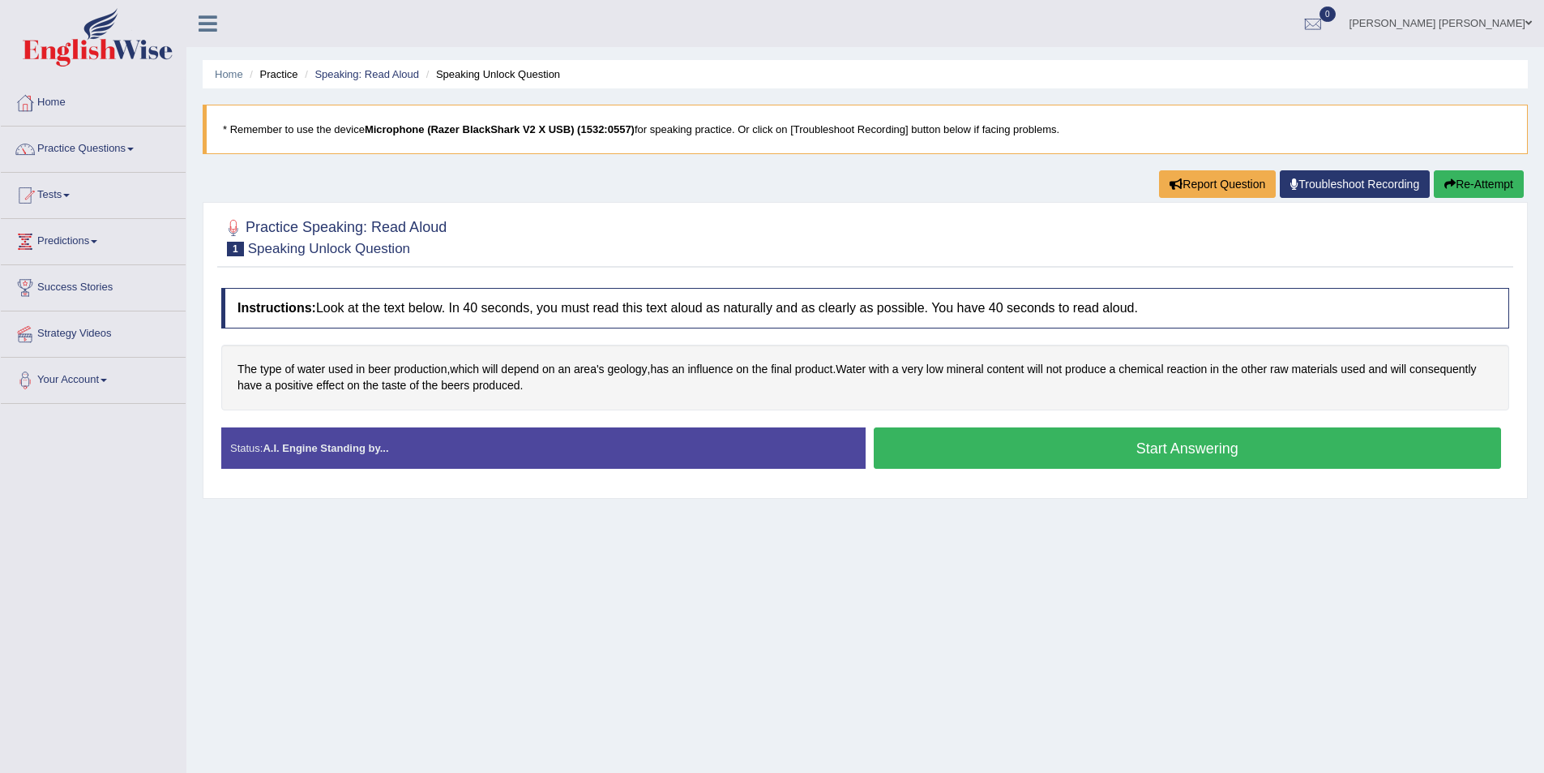
click at [1034, 449] on button "Start Answering" at bounding box center [1188, 447] width 628 height 41
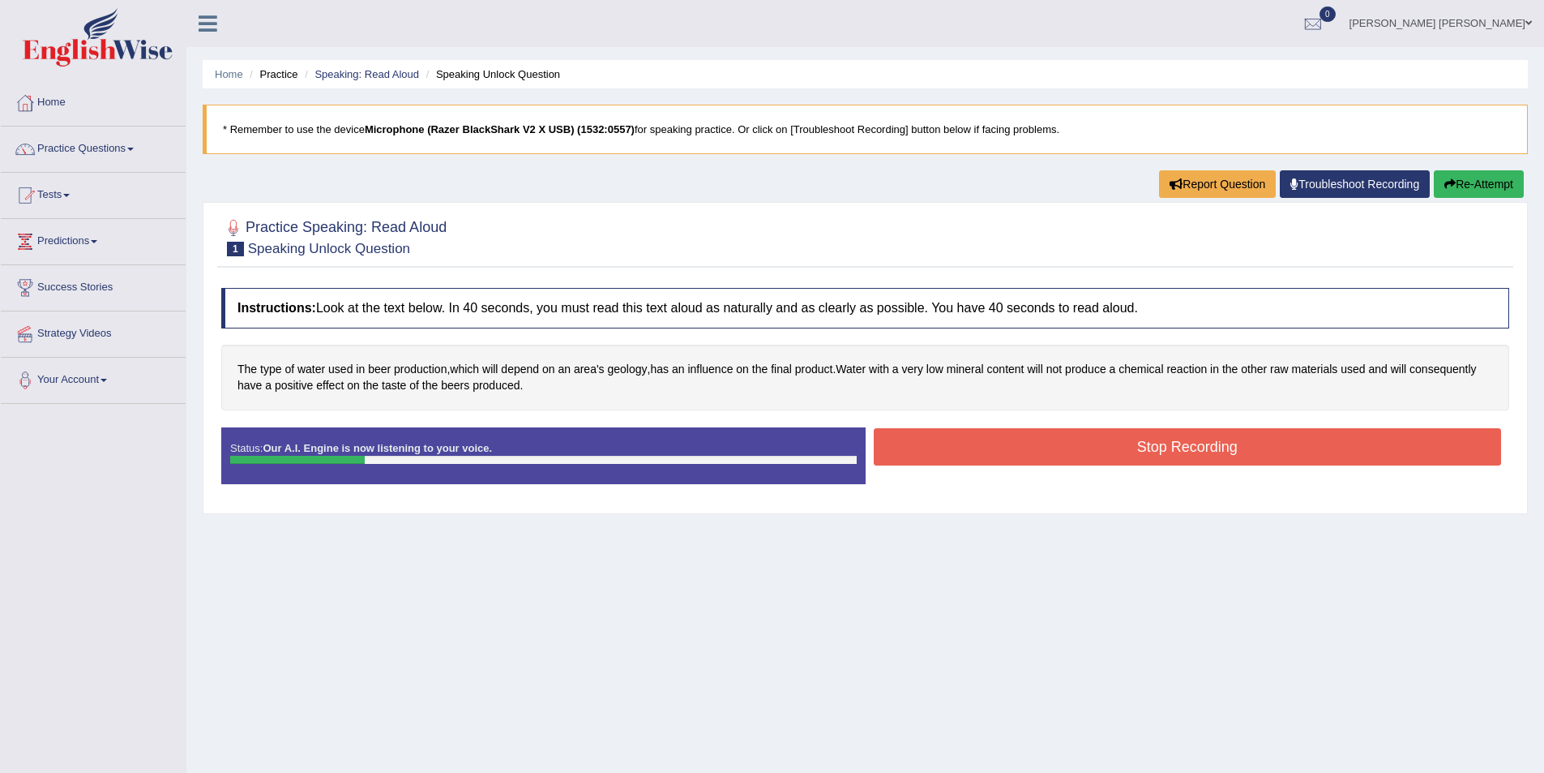
click at [1031, 450] on button "Stop Recording" at bounding box center [1188, 446] width 628 height 37
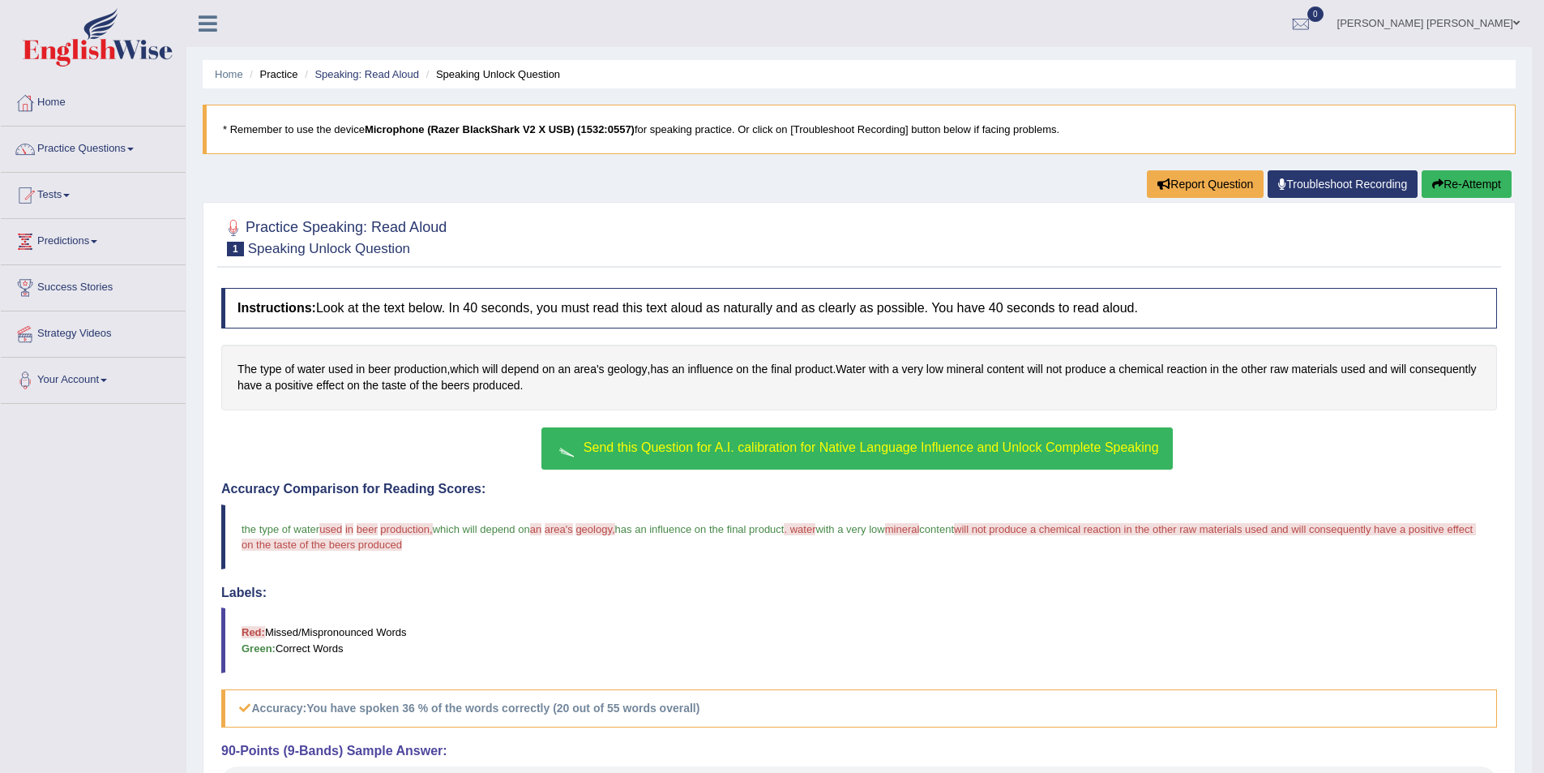
click at [1469, 186] on button "Re-Attempt" at bounding box center [1467, 184] width 90 height 28
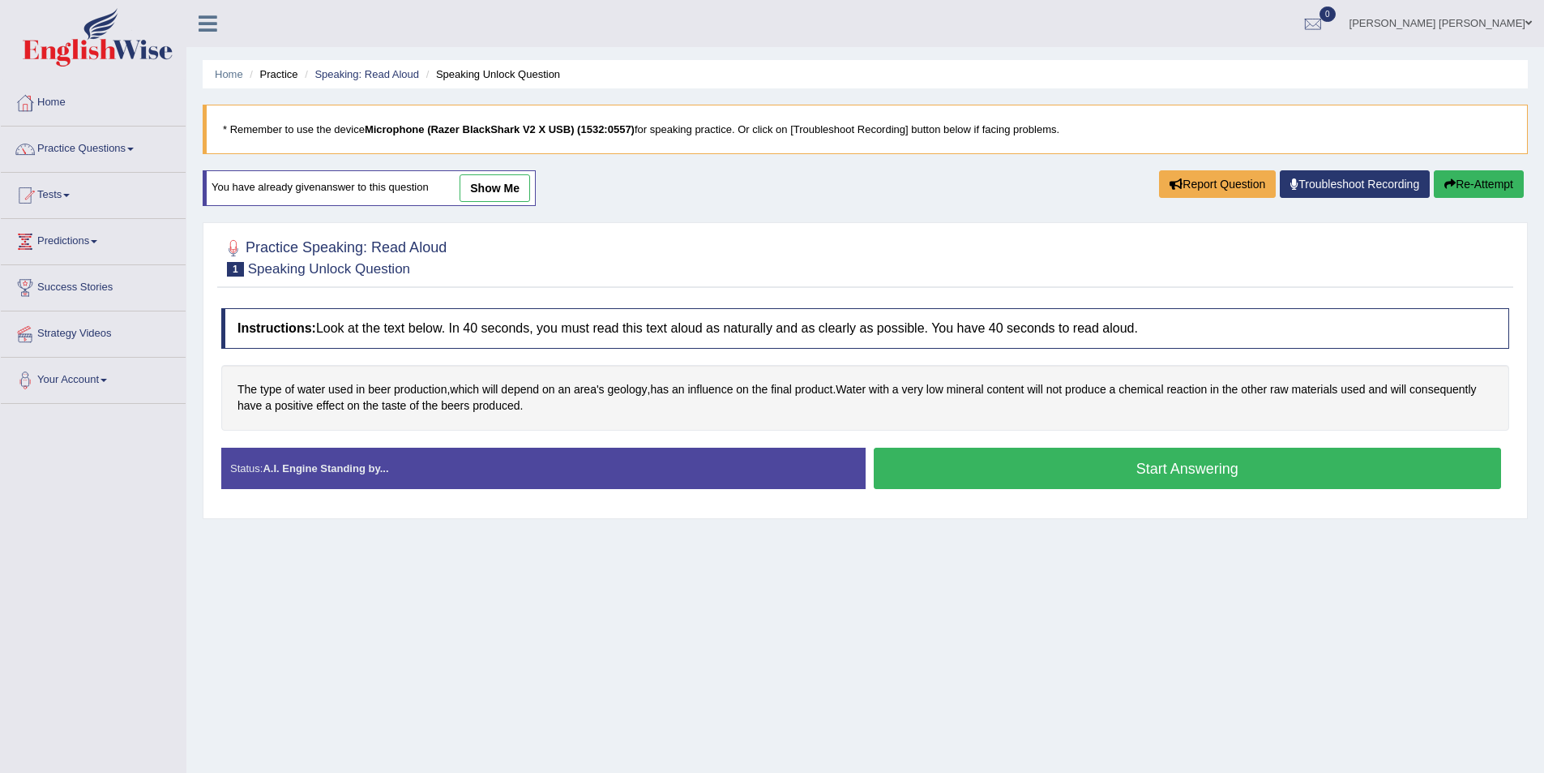
click at [1202, 475] on button "Start Answering" at bounding box center [1188, 467] width 628 height 41
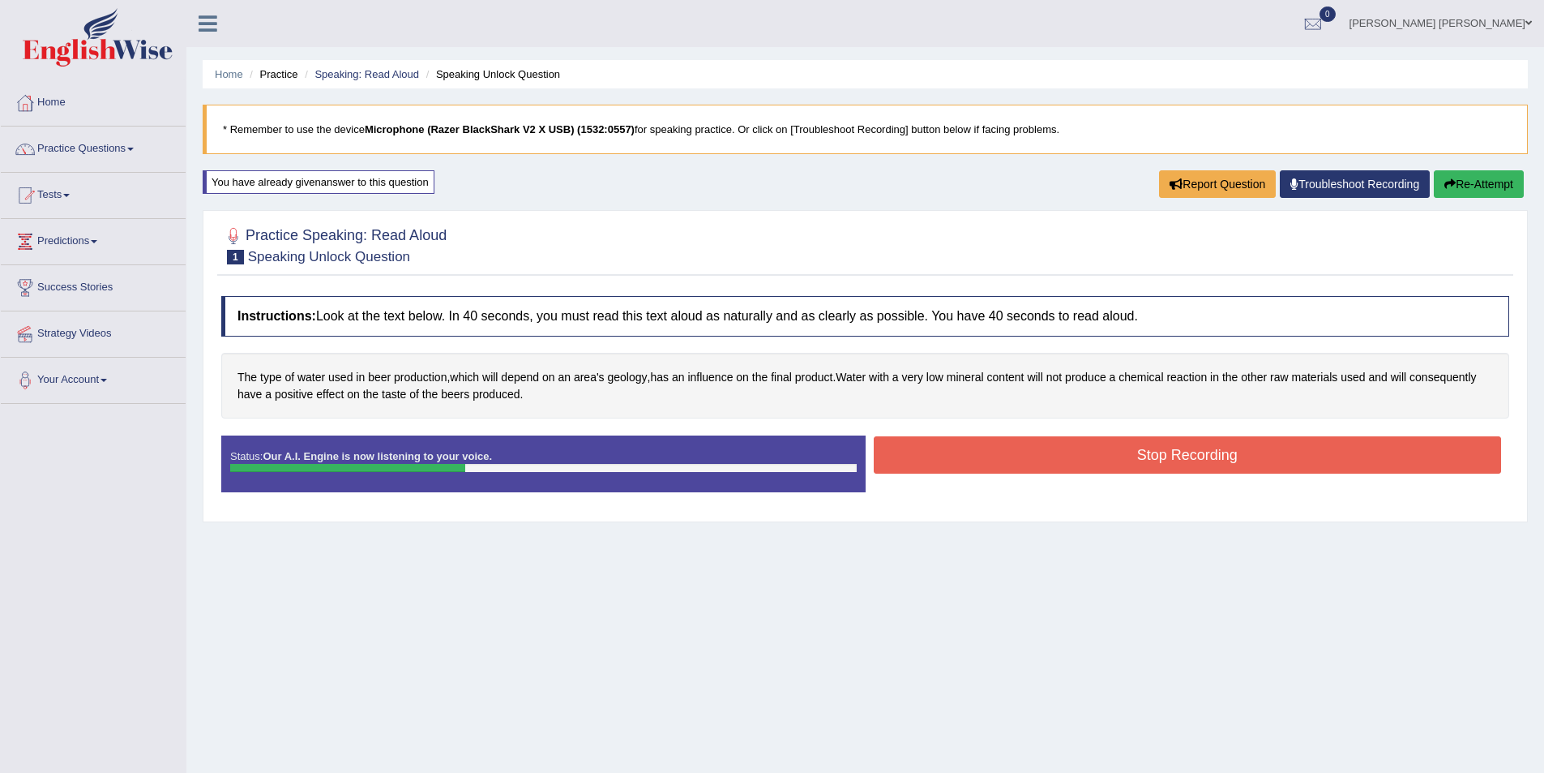
drag, startPoint x: 1205, startPoint y: 453, endPoint x: 1209, endPoint y: 465, distance: 13.1
click at [1206, 458] on button "Stop Recording" at bounding box center [1188, 454] width 628 height 37
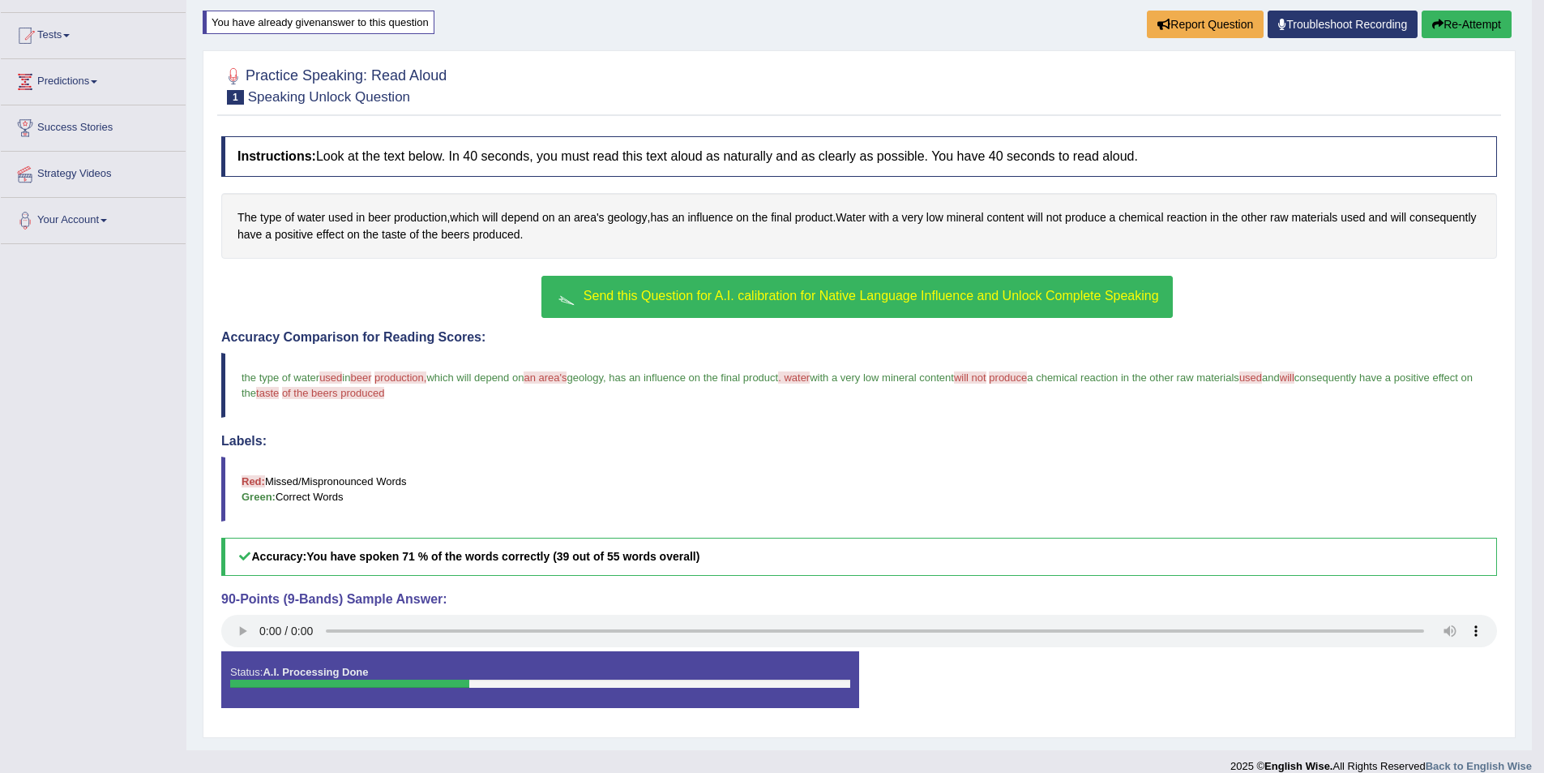
scroll to position [162, 0]
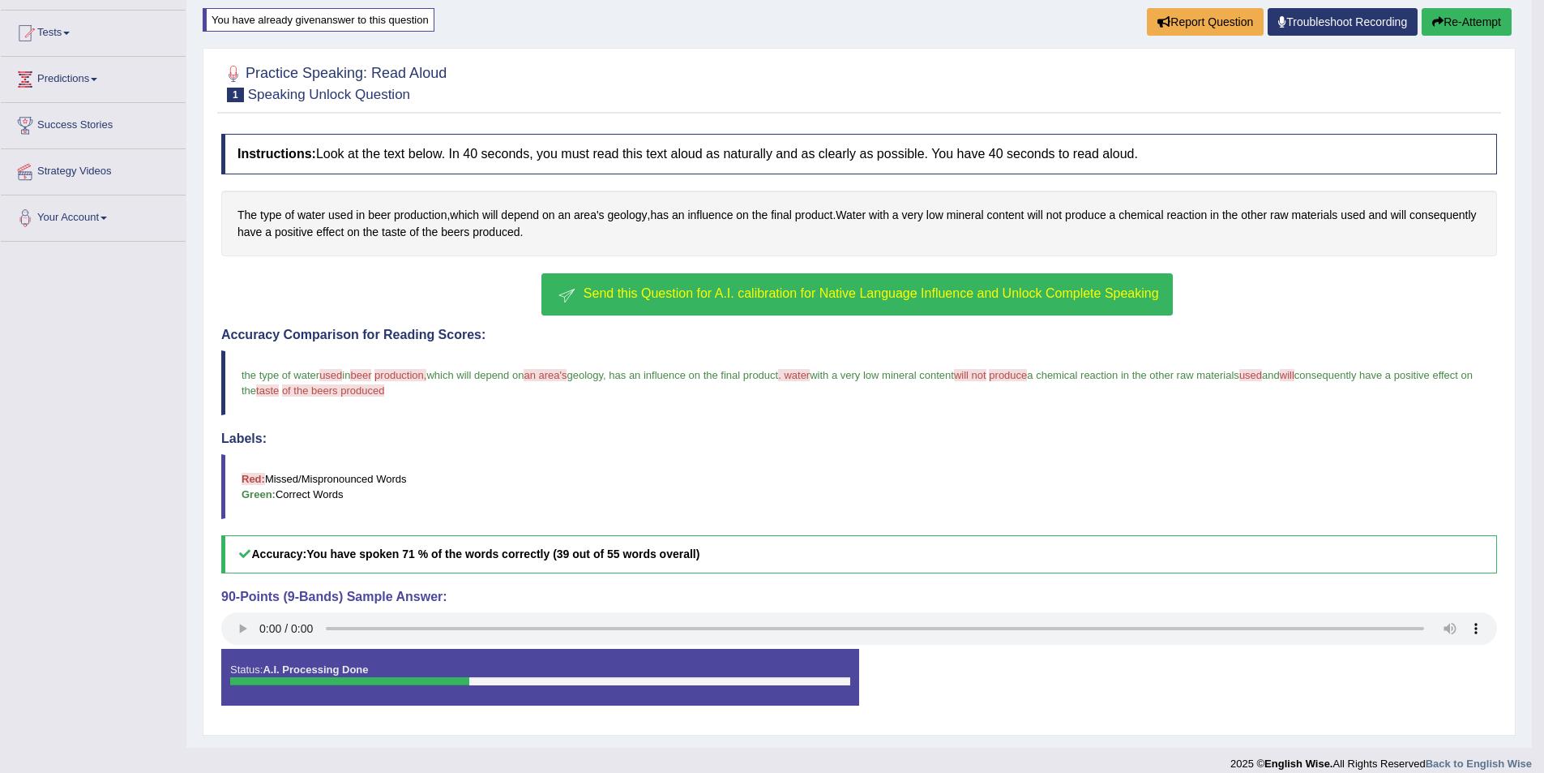
click at [909, 300] on button "Send this Question for A.I. calibration for Native Language Influence and Unloc…" at bounding box center [857, 294] width 631 height 42
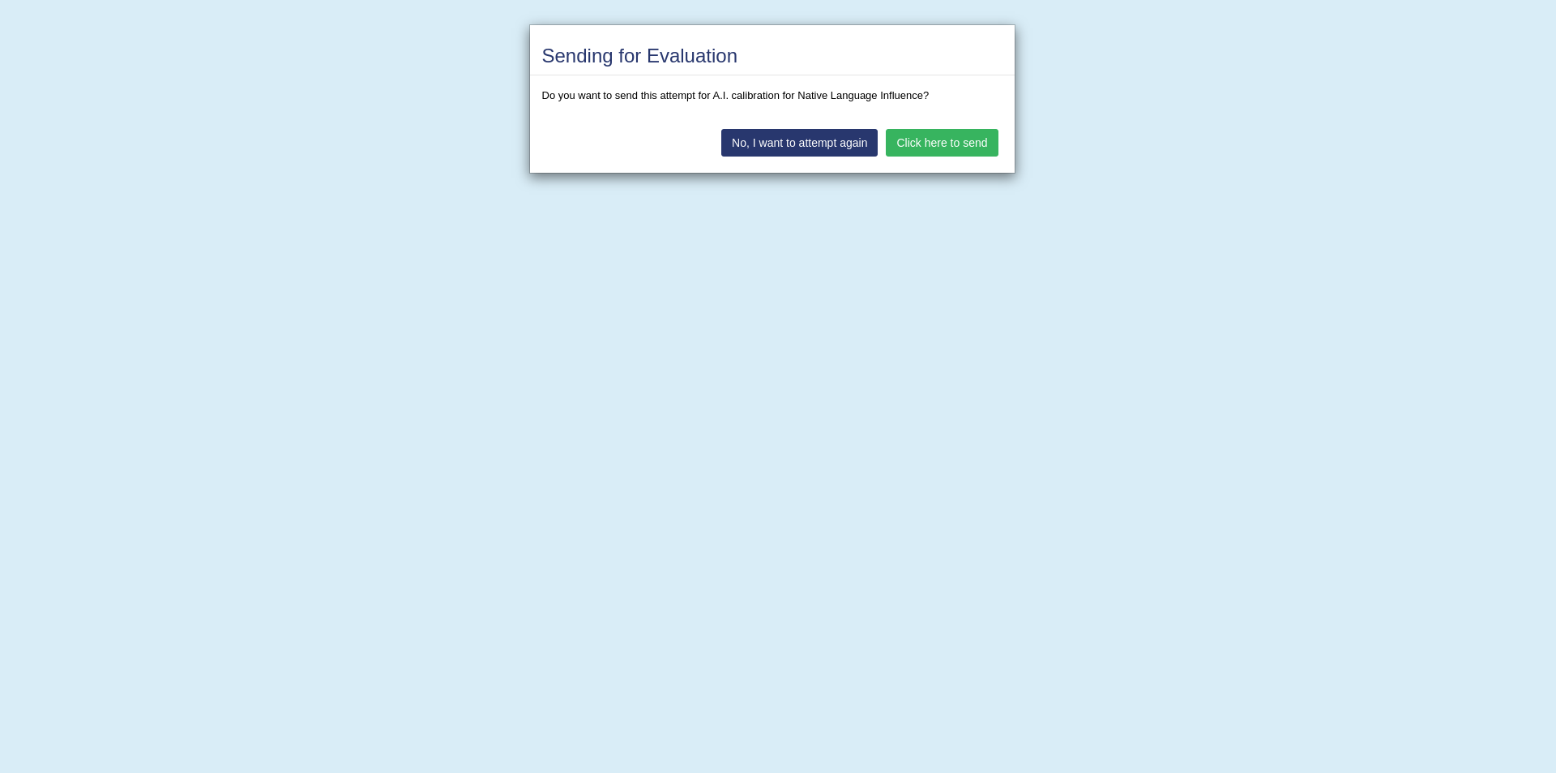
click at [824, 150] on button "No, I want to attempt again" at bounding box center [799, 143] width 156 height 28
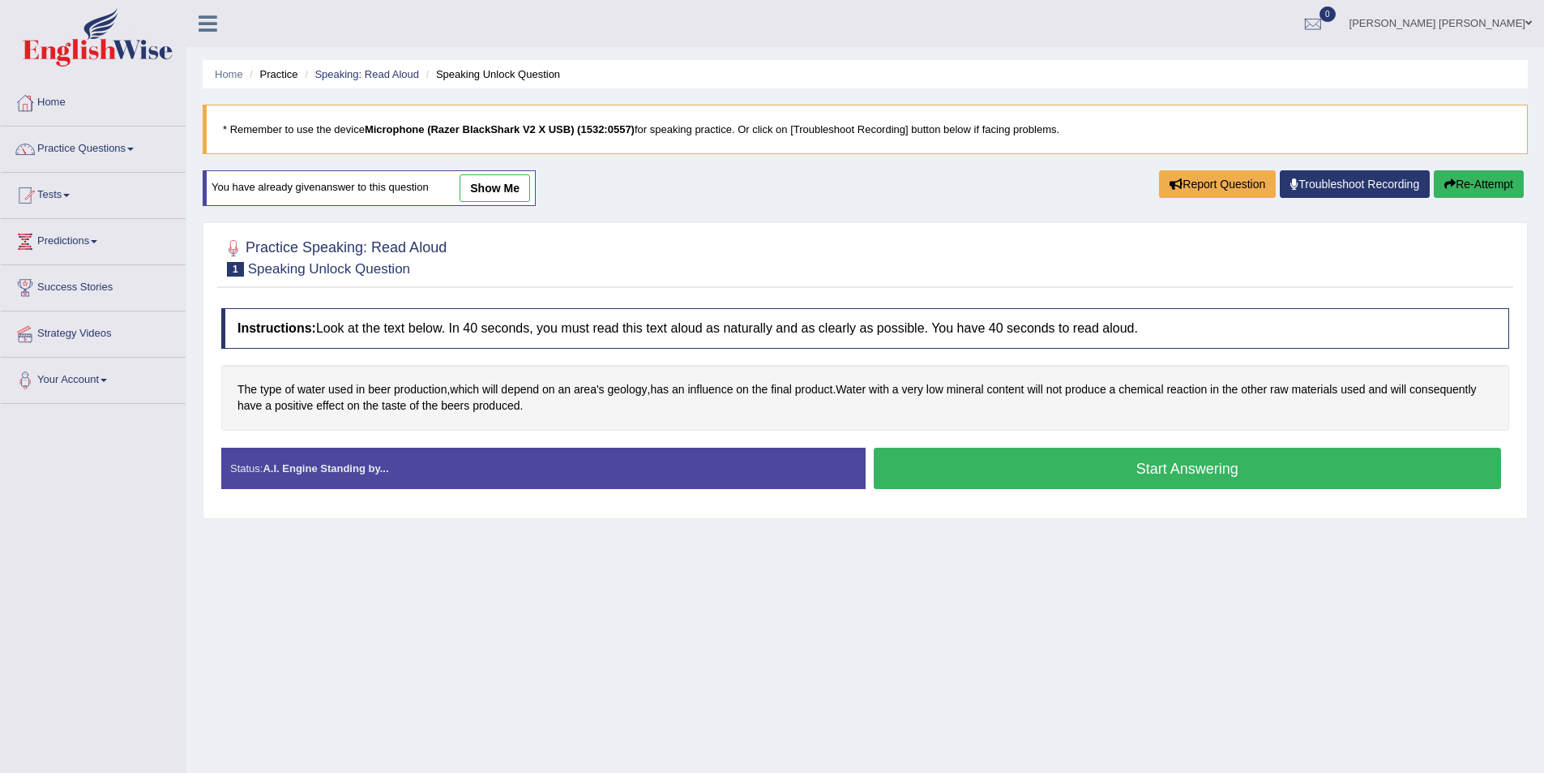
scroll to position [79, 0]
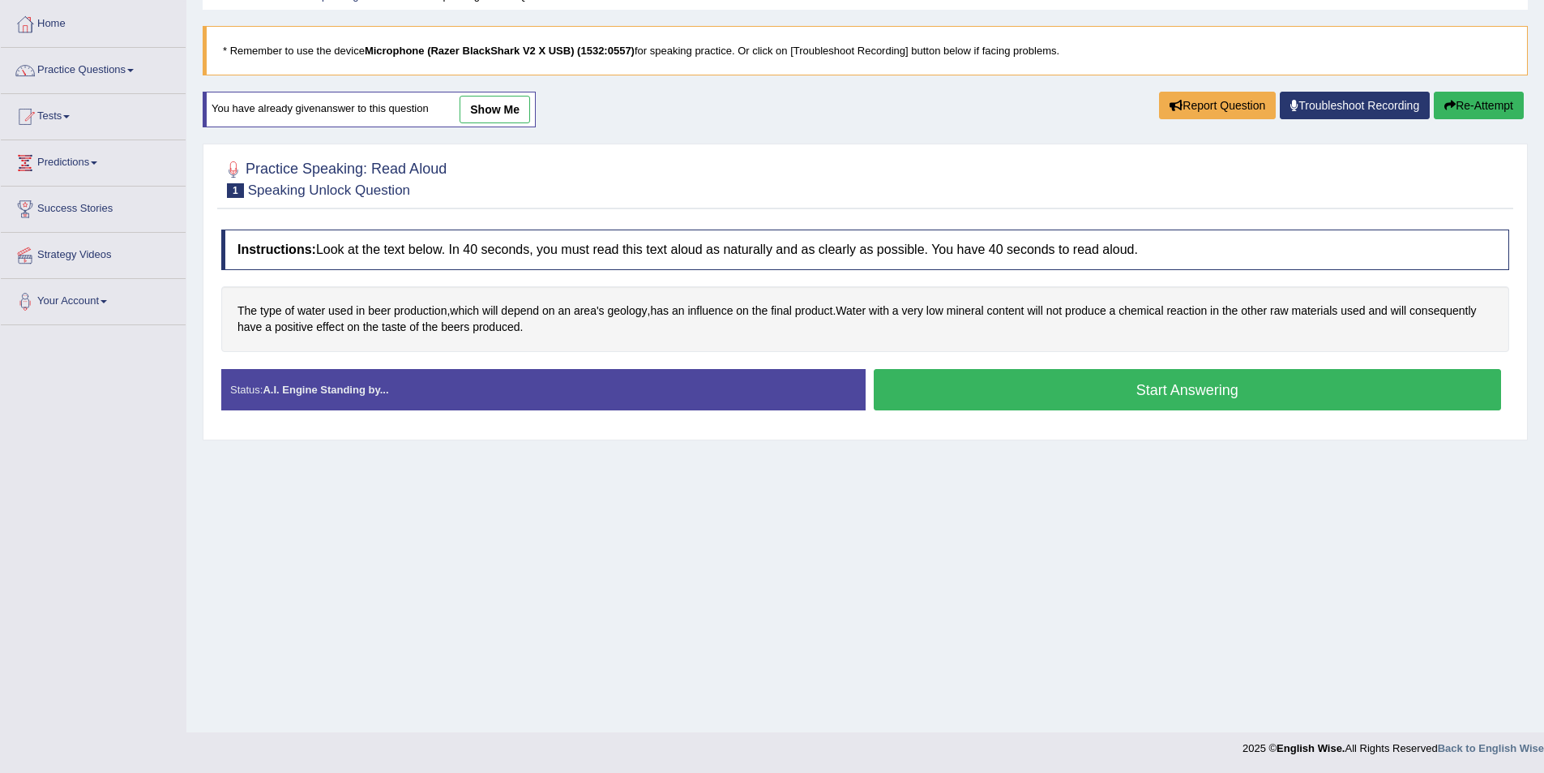
click at [991, 384] on button "Start Answering" at bounding box center [1188, 389] width 628 height 41
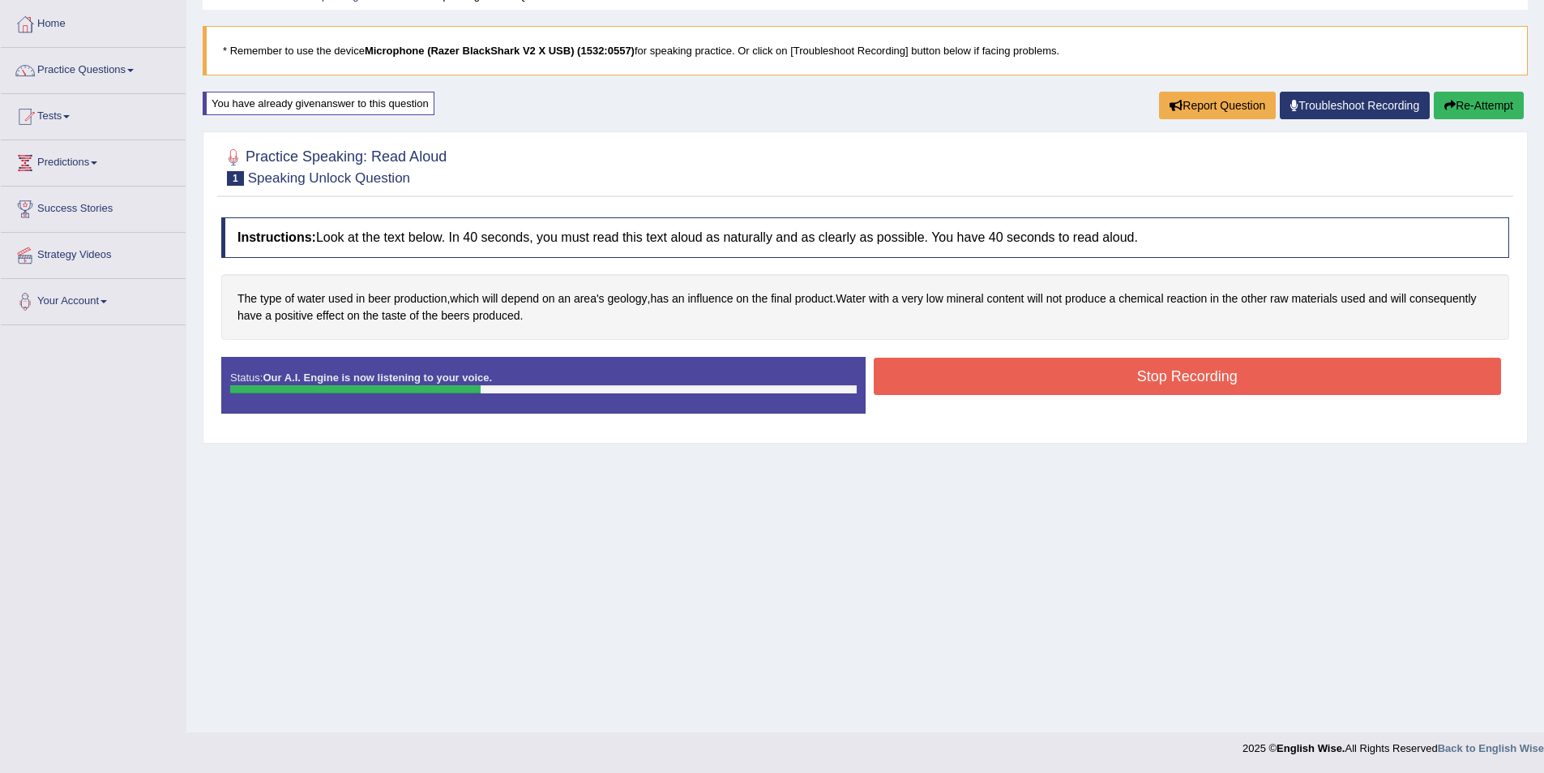
click at [995, 379] on button "Stop Recording" at bounding box center [1188, 375] width 628 height 37
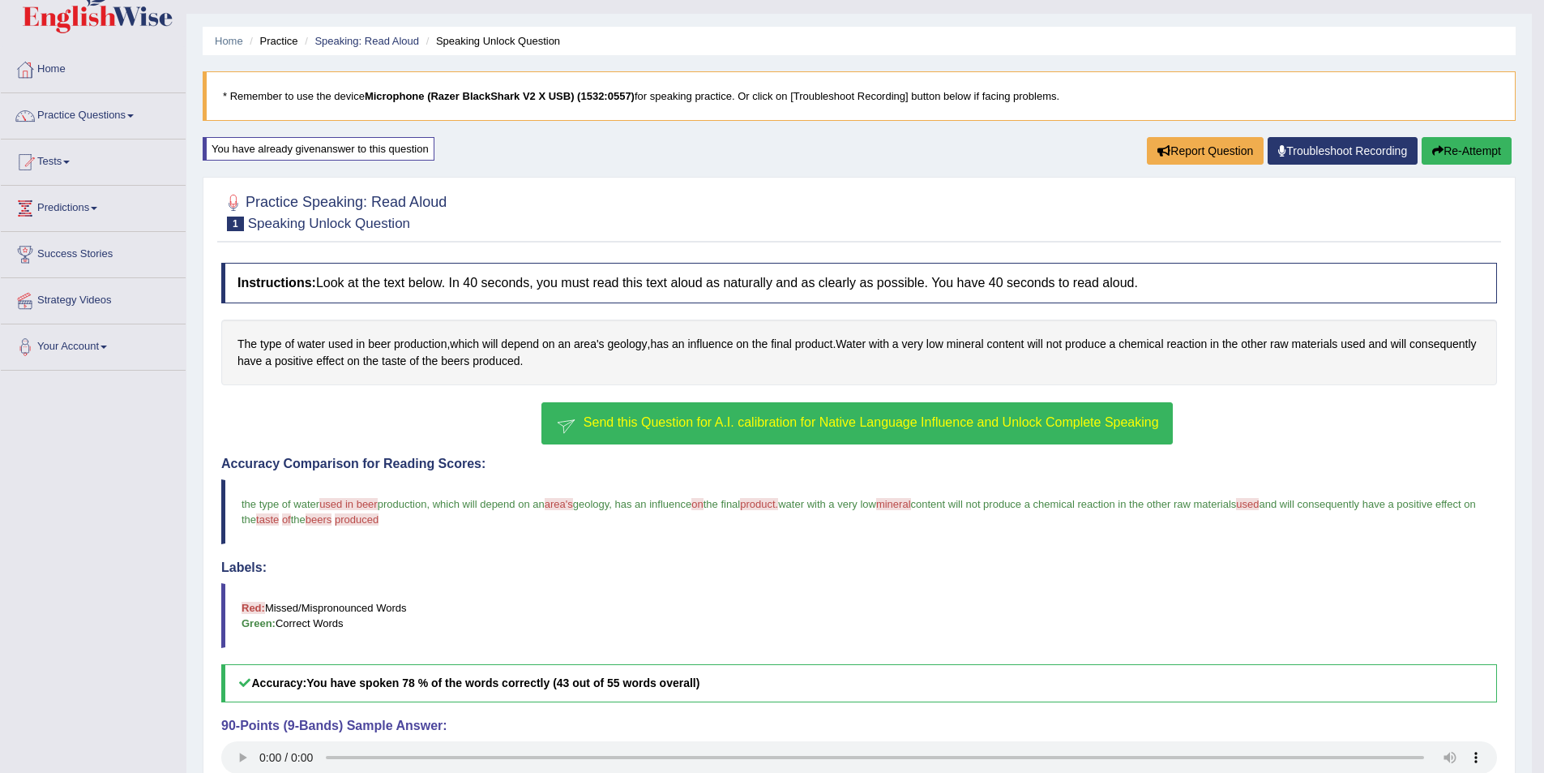
scroll to position [0, 0]
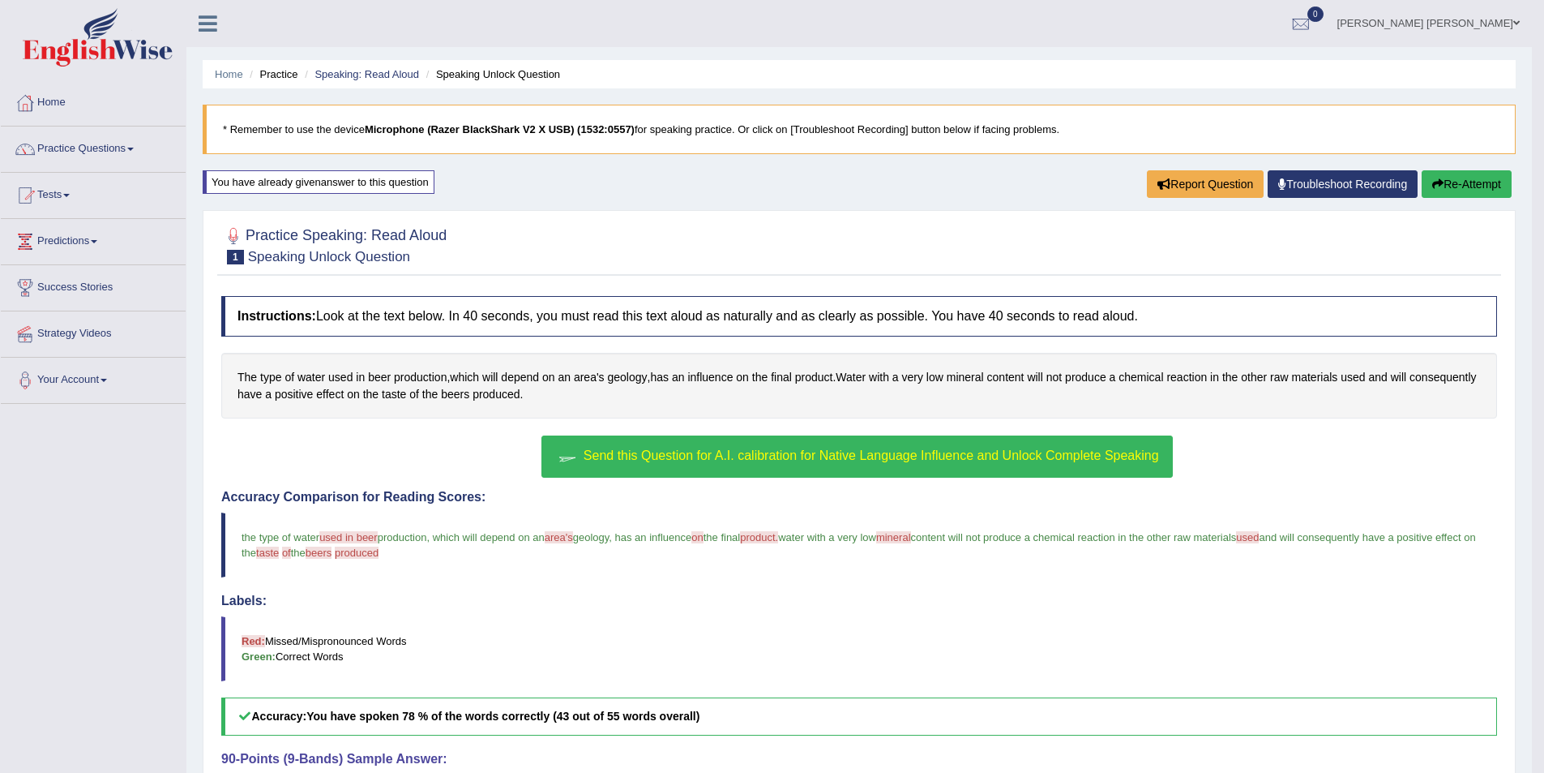
click at [1481, 195] on button "Re-Attempt" at bounding box center [1467, 184] width 90 height 28
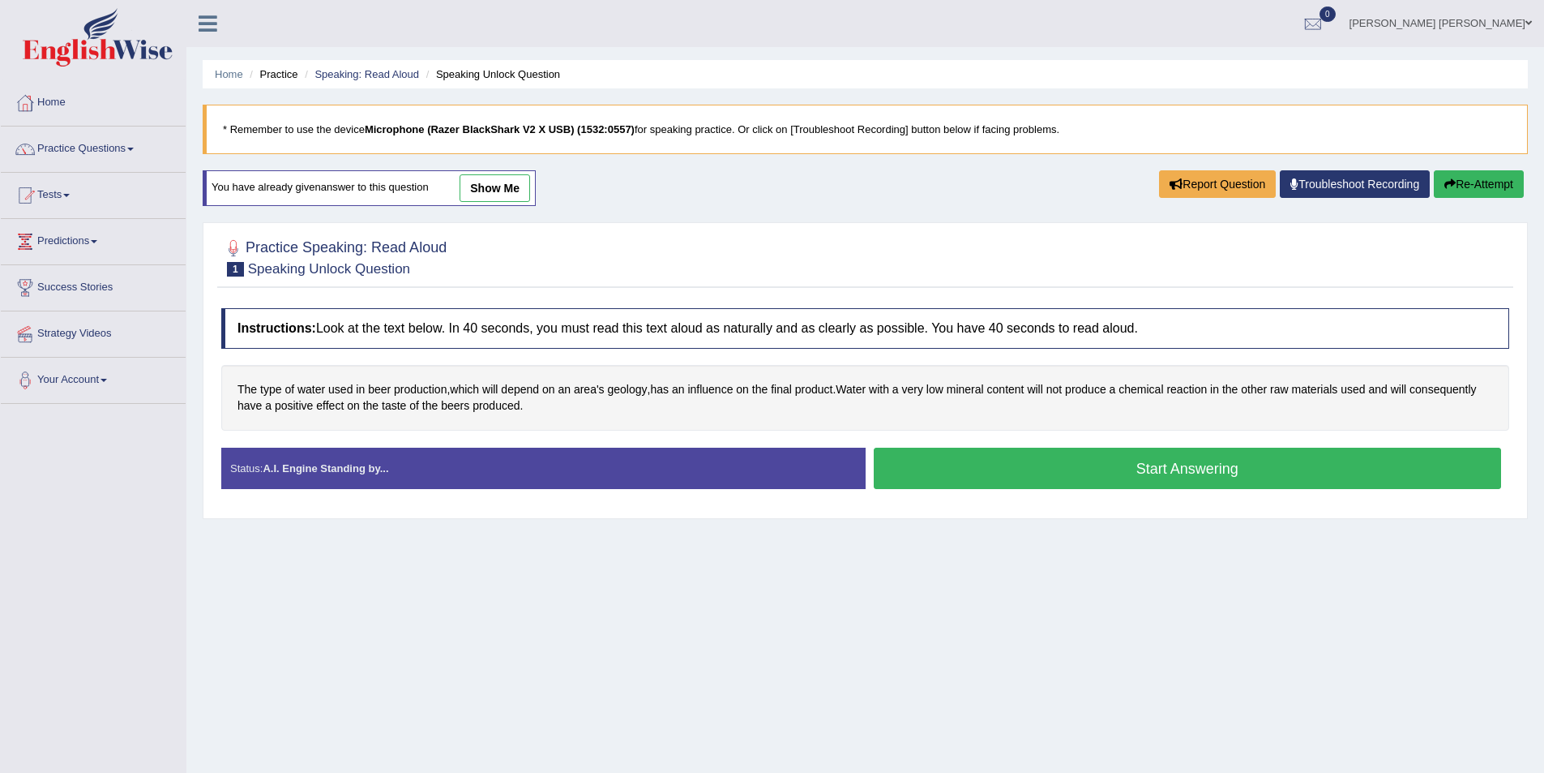
click at [1156, 476] on button "Start Answering" at bounding box center [1188, 467] width 628 height 41
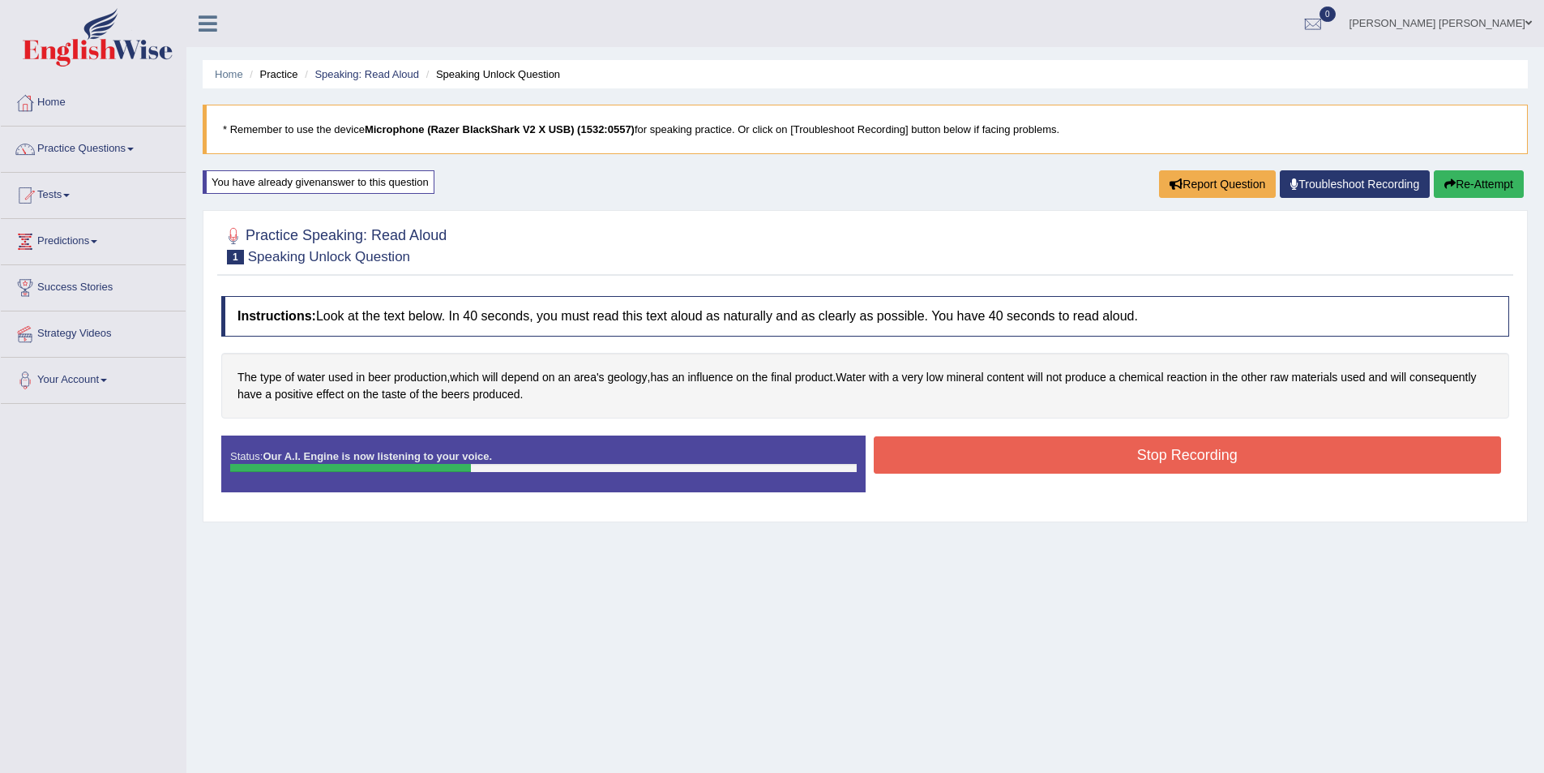
click at [1217, 443] on button "Stop Recording" at bounding box center [1188, 454] width 628 height 37
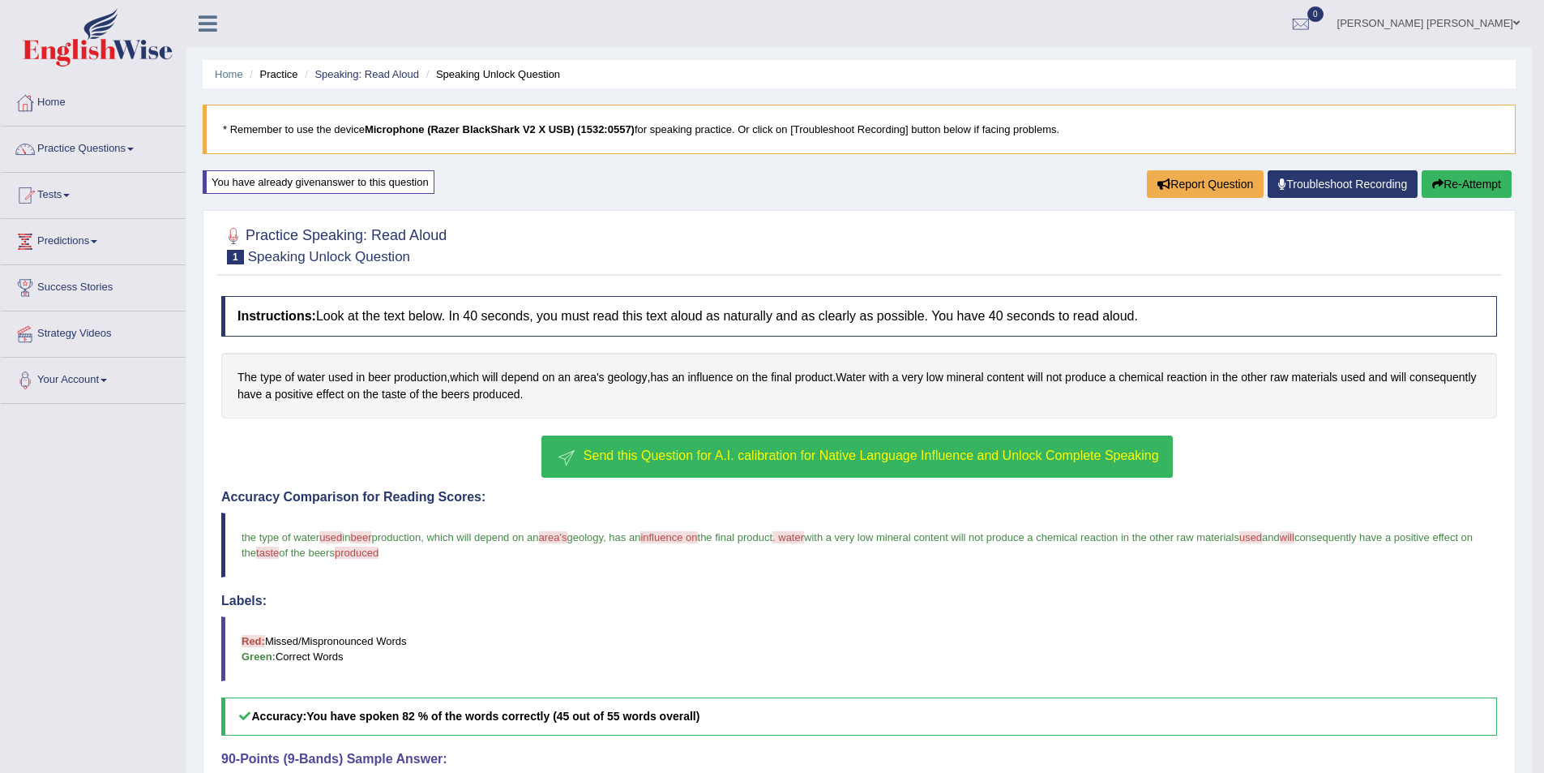
click at [662, 454] on span "Send this Question for A.I. calibration for Native Language Influence and Unloc…" at bounding box center [872, 455] width 576 height 14
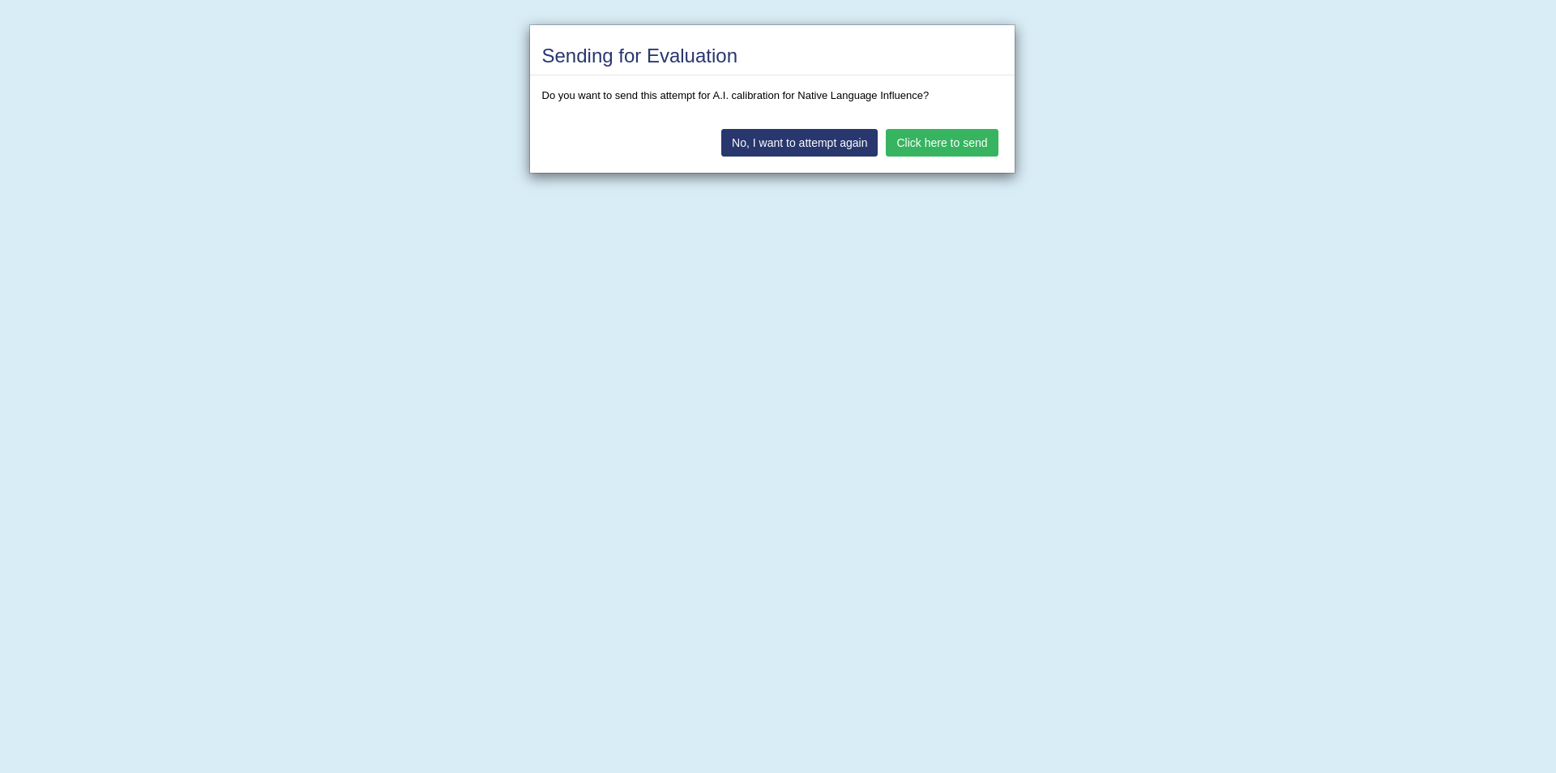
click at [920, 143] on button "Click here to send" at bounding box center [942, 143] width 112 height 28
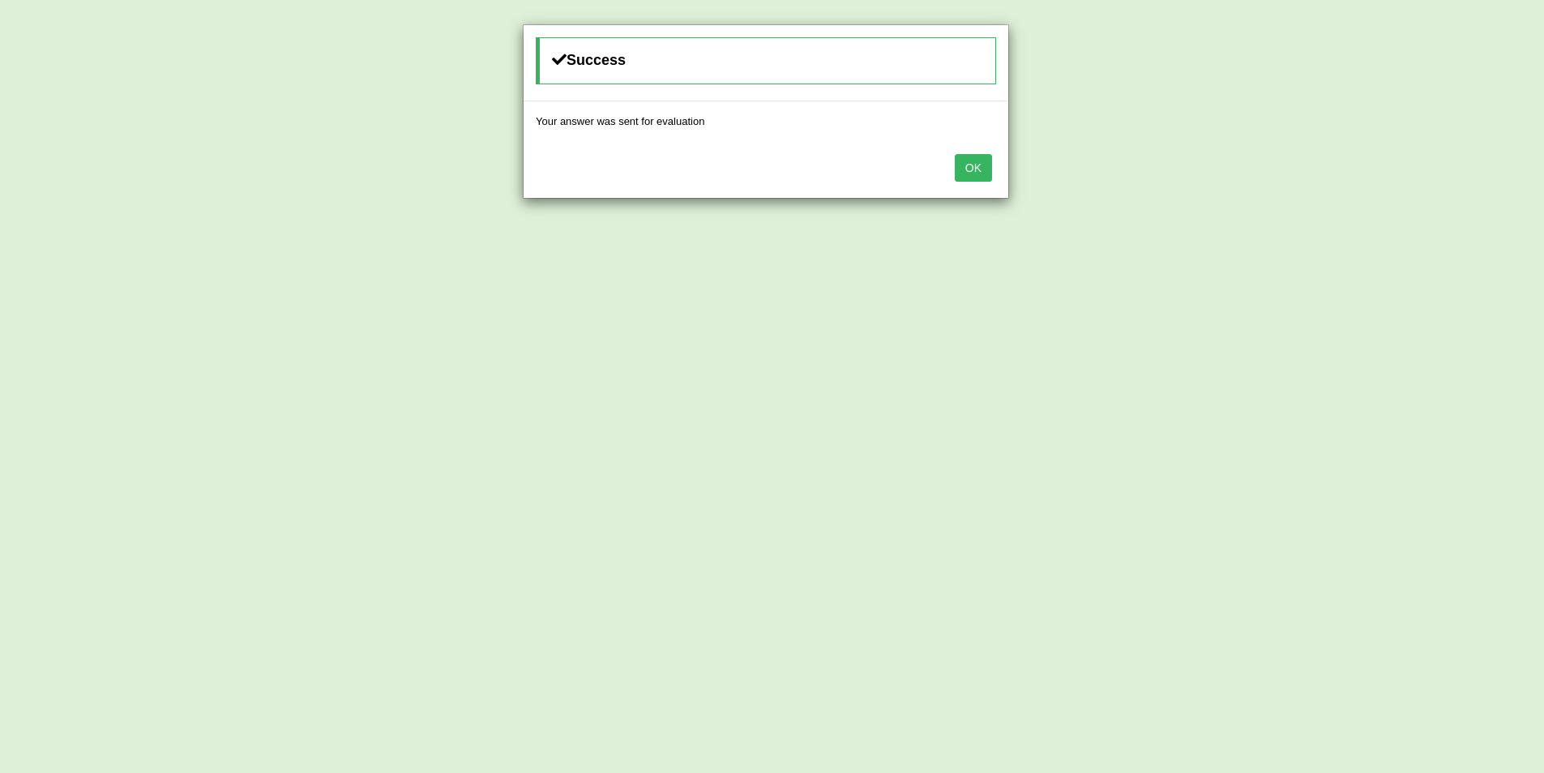
click at [985, 168] on button "OK" at bounding box center [973, 168] width 37 height 28
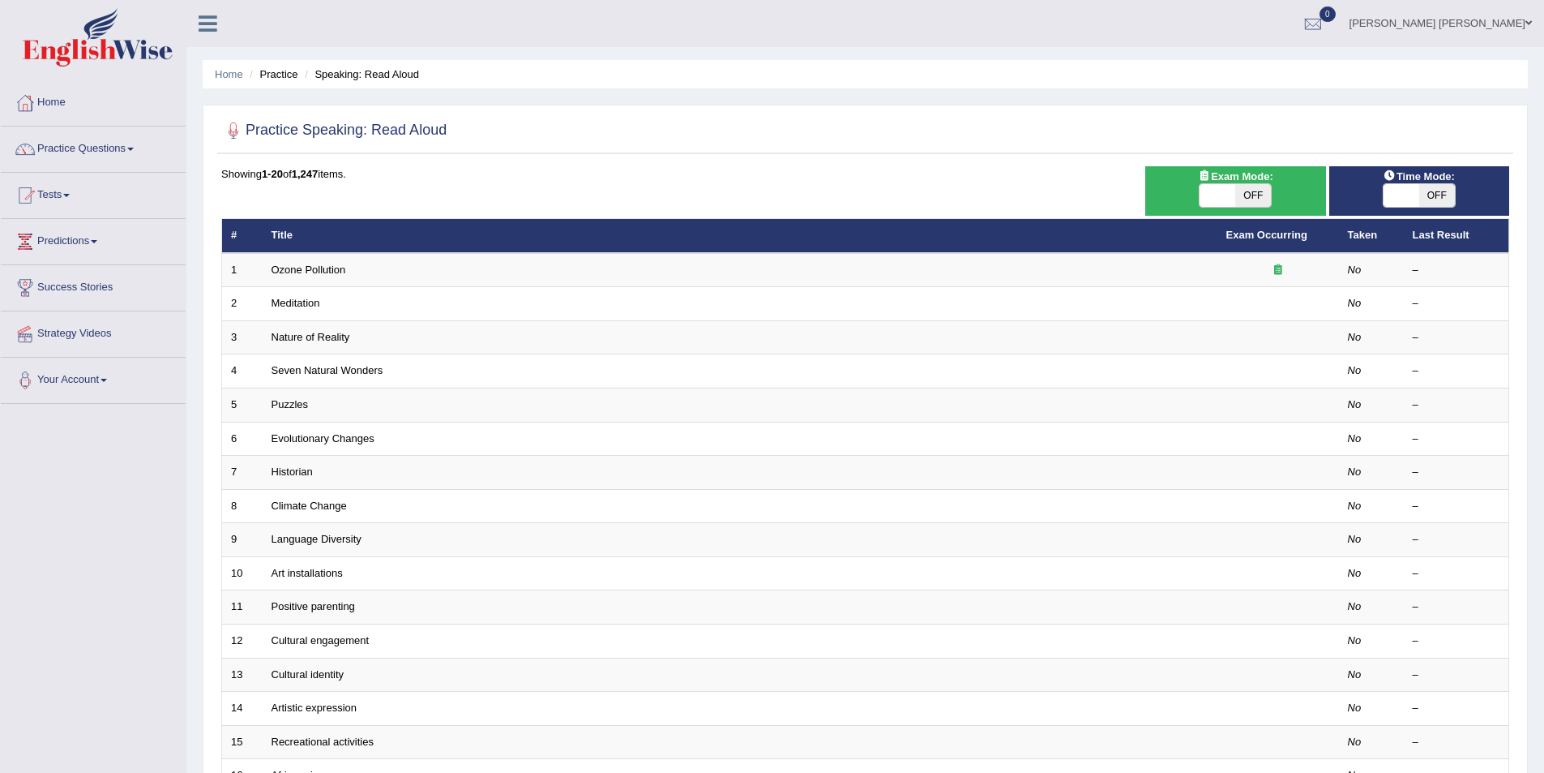
click at [1241, 196] on span "OFF" at bounding box center [1253, 195] width 36 height 23
checkbox input "true"
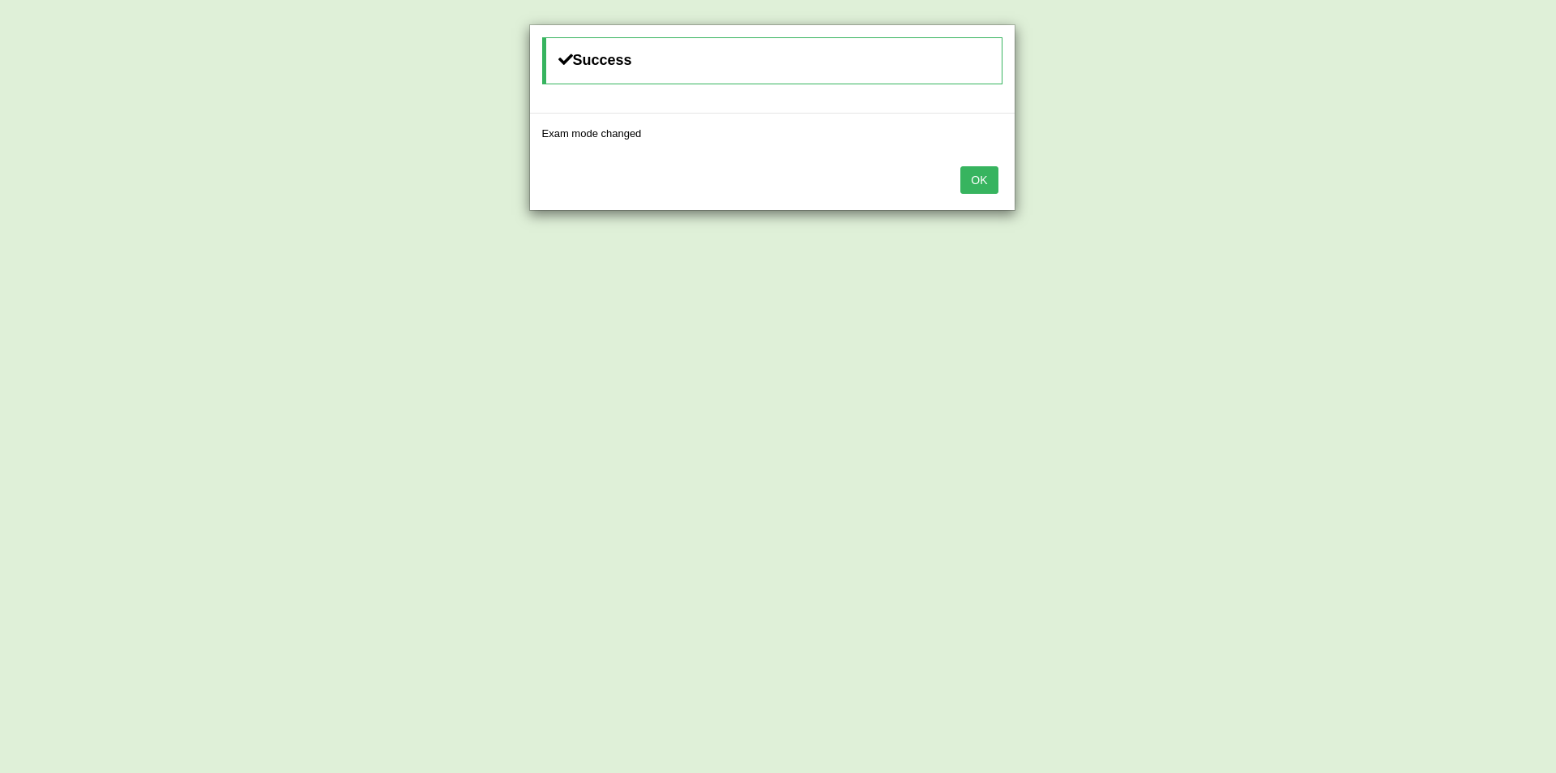
click at [977, 184] on button "OK" at bounding box center [979, 180] width 37 height 28
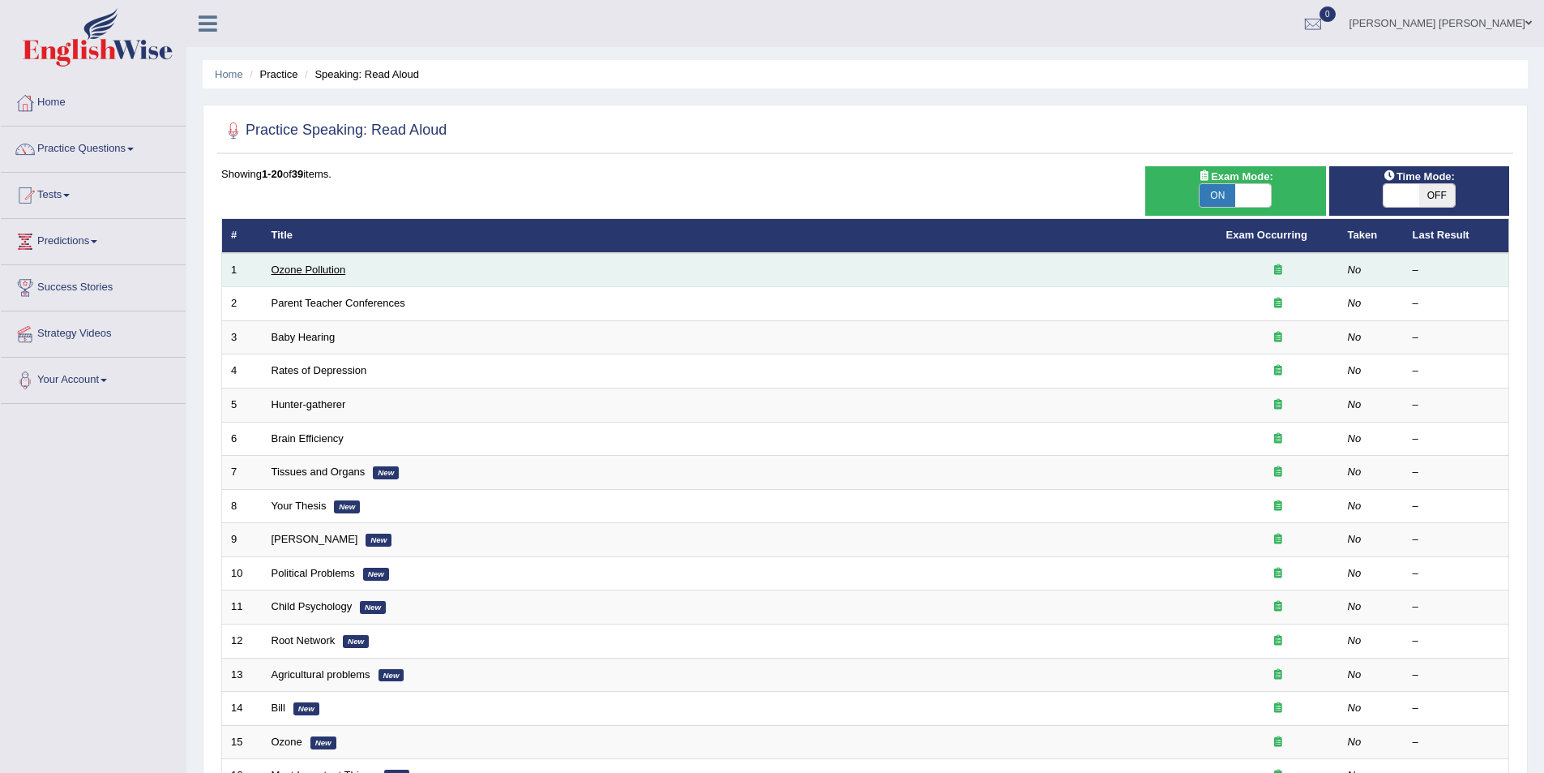
click at [327, 266] on link "Ozone Pollution" at bounding box center [309, 269] width 75 height 12
